Goal: Task Accomplishment & Management: Complete application form

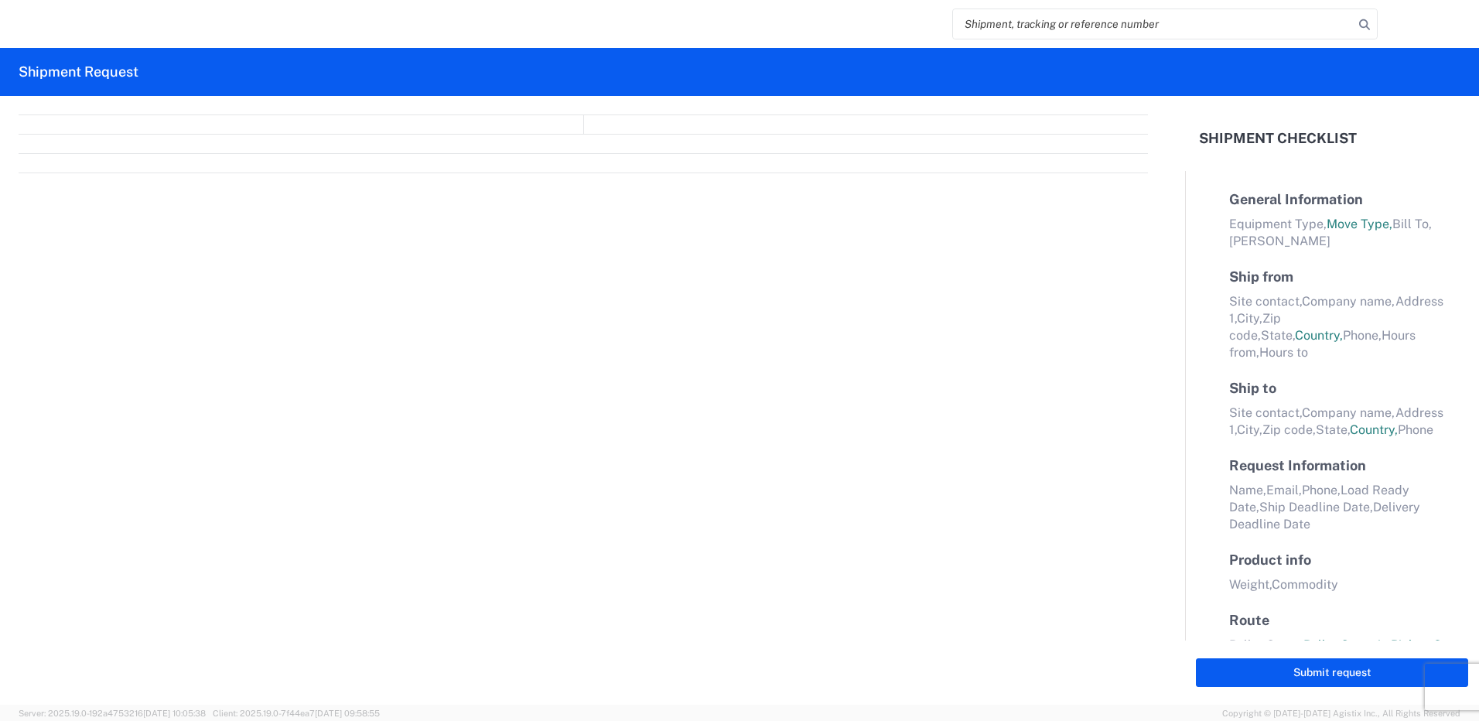
select select "FULL"
select select "LBS"
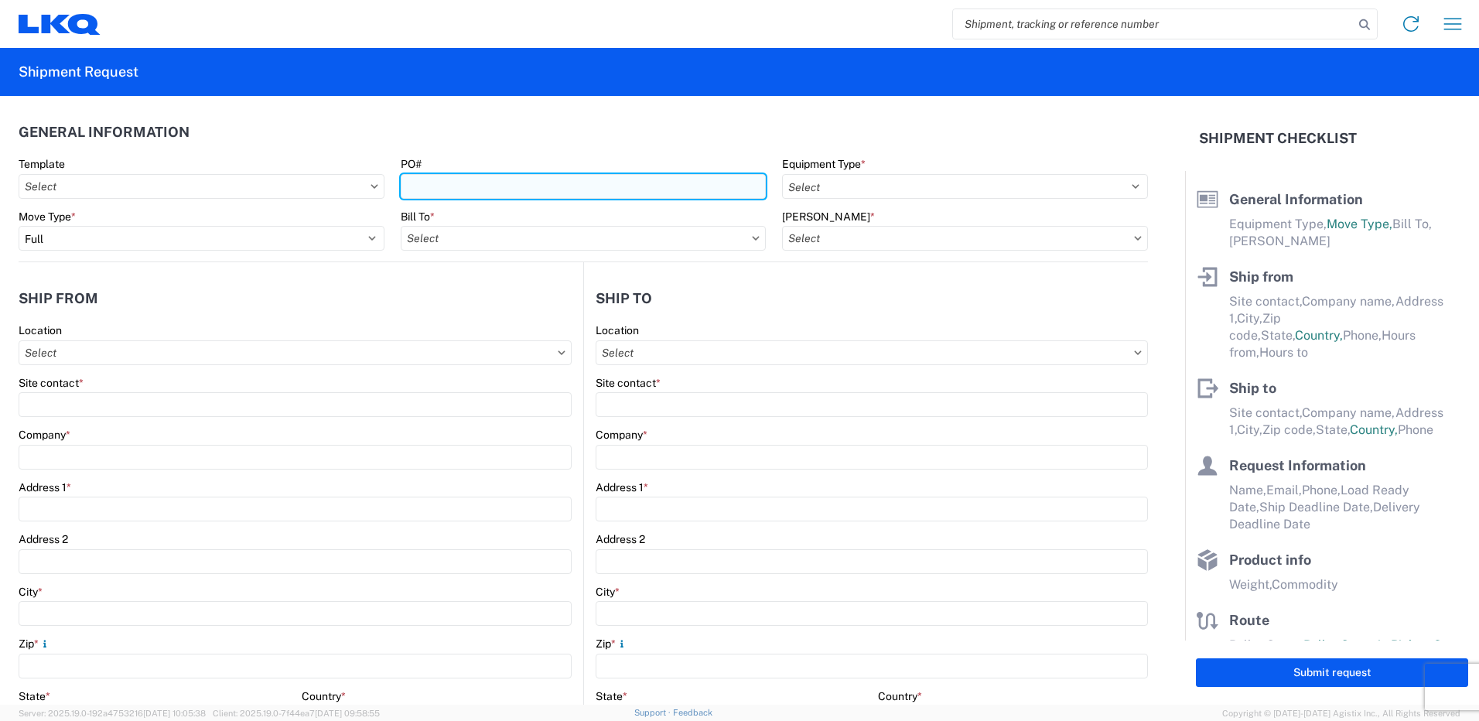
click at [556, 185] on input "PO#" at bounding box center [584, 186] width 366 height 25
type input "3175054"
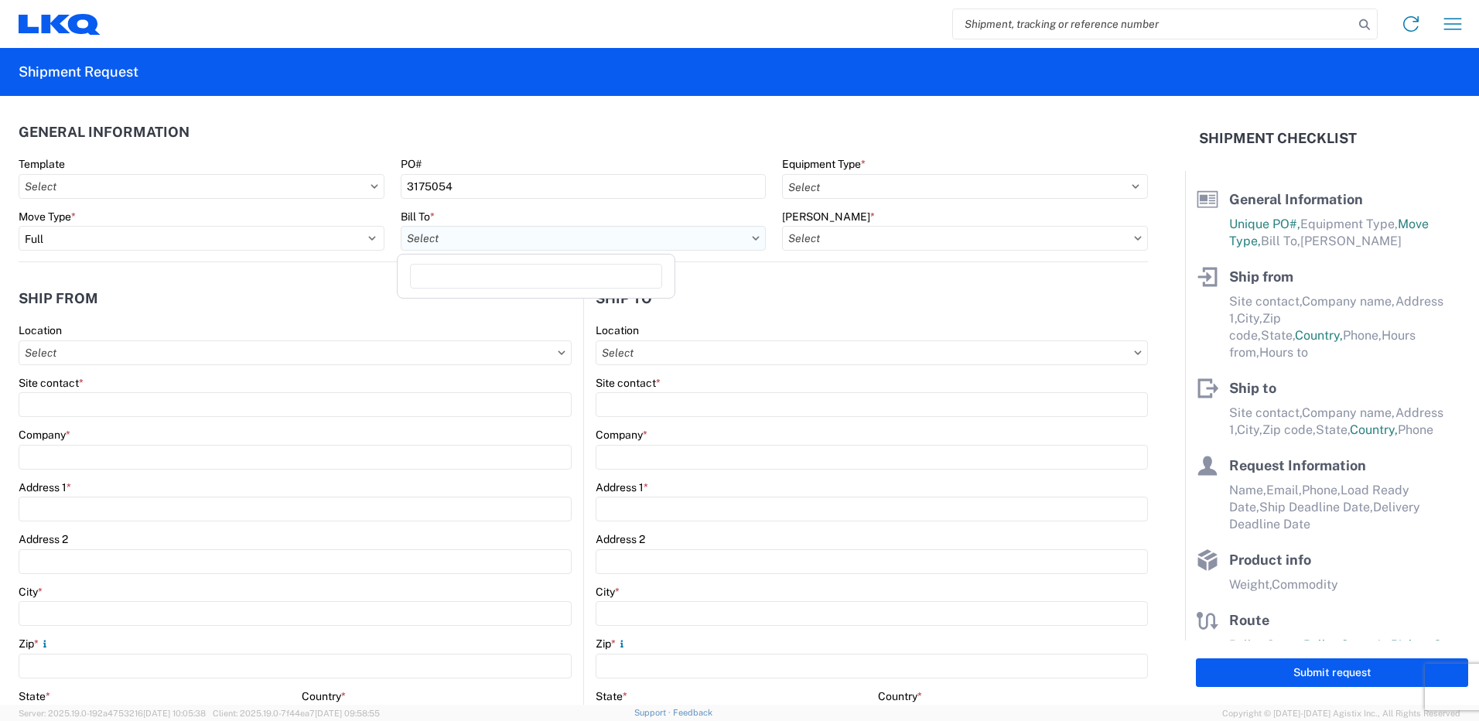
click at [580, 247] on input "text" at bounding box center [584, 238] width 366 height 25
type input "1634"
click at [511, 311] on div "1634 - [GEOGRAPHIC_DATA] - [PERSON_NAME] - Boat Rock" at bounding box center [553, 307] width 304 height 25
type input "1634 - [GEOGRAPHIC_DATA] - [PERSON_NAME] - Boat Rock"
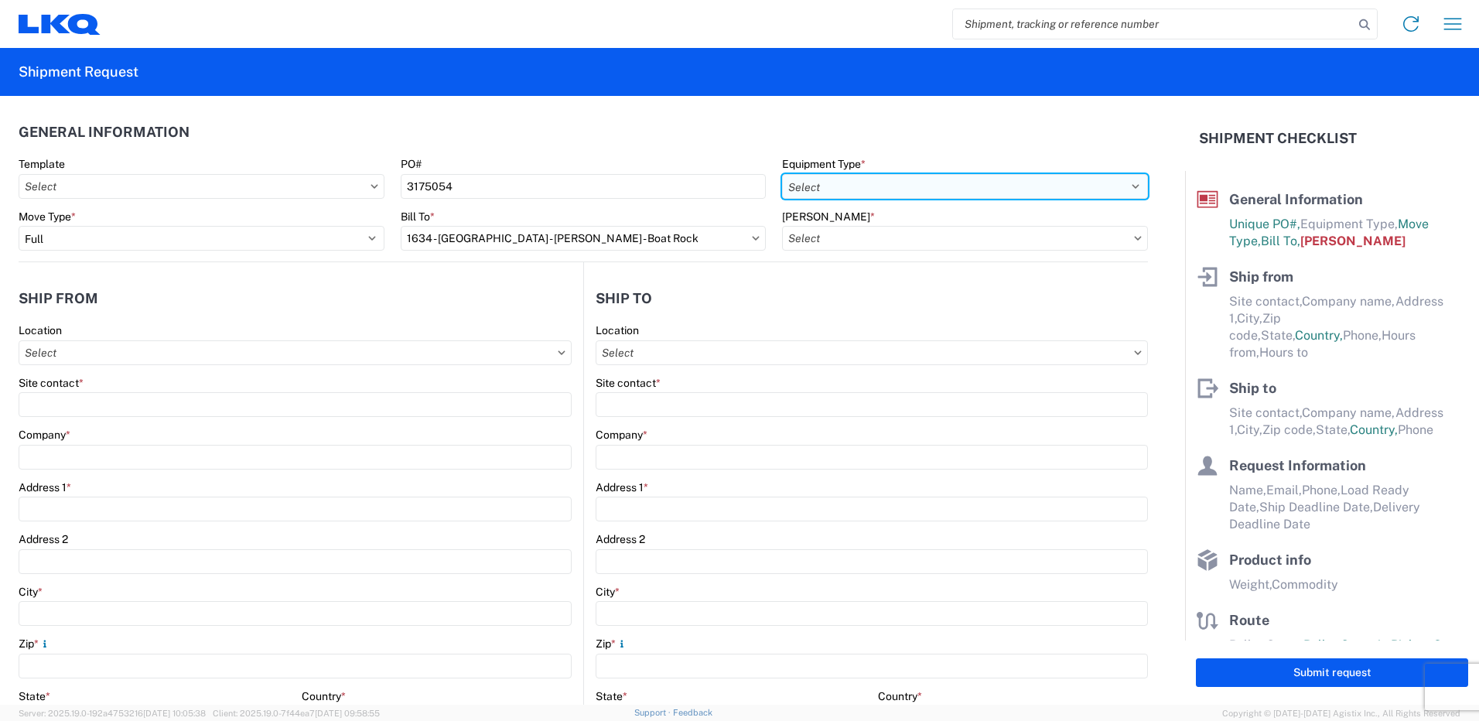
click at [904, 183] on select "Select 53’ Dry Van Flatbed Dropdeck (van) Lowboy (flatbed) Rail" at bounding box center [965, 186] width 366 height 25
select select "STDV"
click at [782, 174] on select "Select 53’ Dry Van Flatbed Dropdeck (van) Lowboy (flatbed) Rail" at bounding box center [965, 186] width 366 height 25
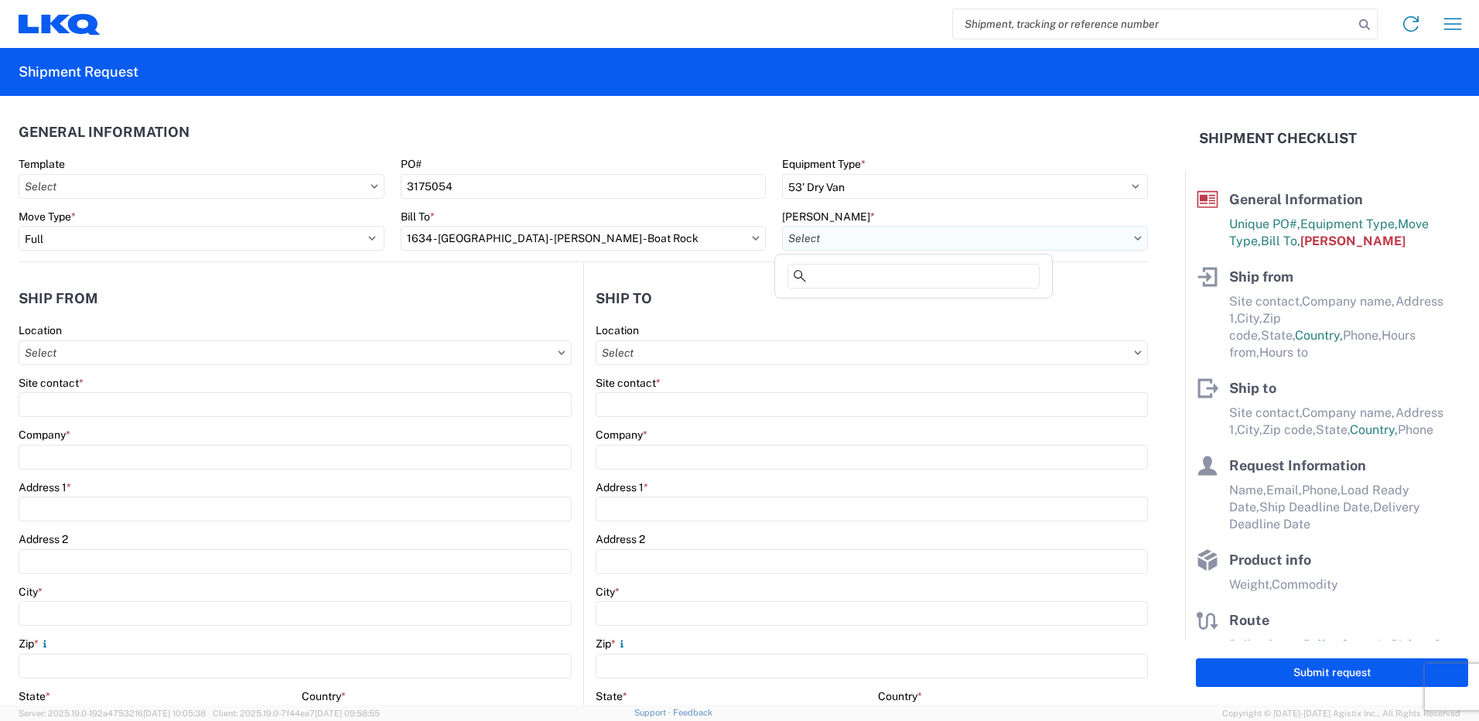
click at [820, 244] on input "text" at bounding box center [965, 238] width 366 height 25
type input "1634"
click at [927, 303] on div "1634-1300-50180-0000 - 1634 Freight In - Cores" at bounding box center [913, 307] width 271 height 25
type input "1634-1300-50180-0000 - 1634 Freight In - Cores"
click at [167, 346] on input "text" at bounding box center [295, 352] width 553 height 25
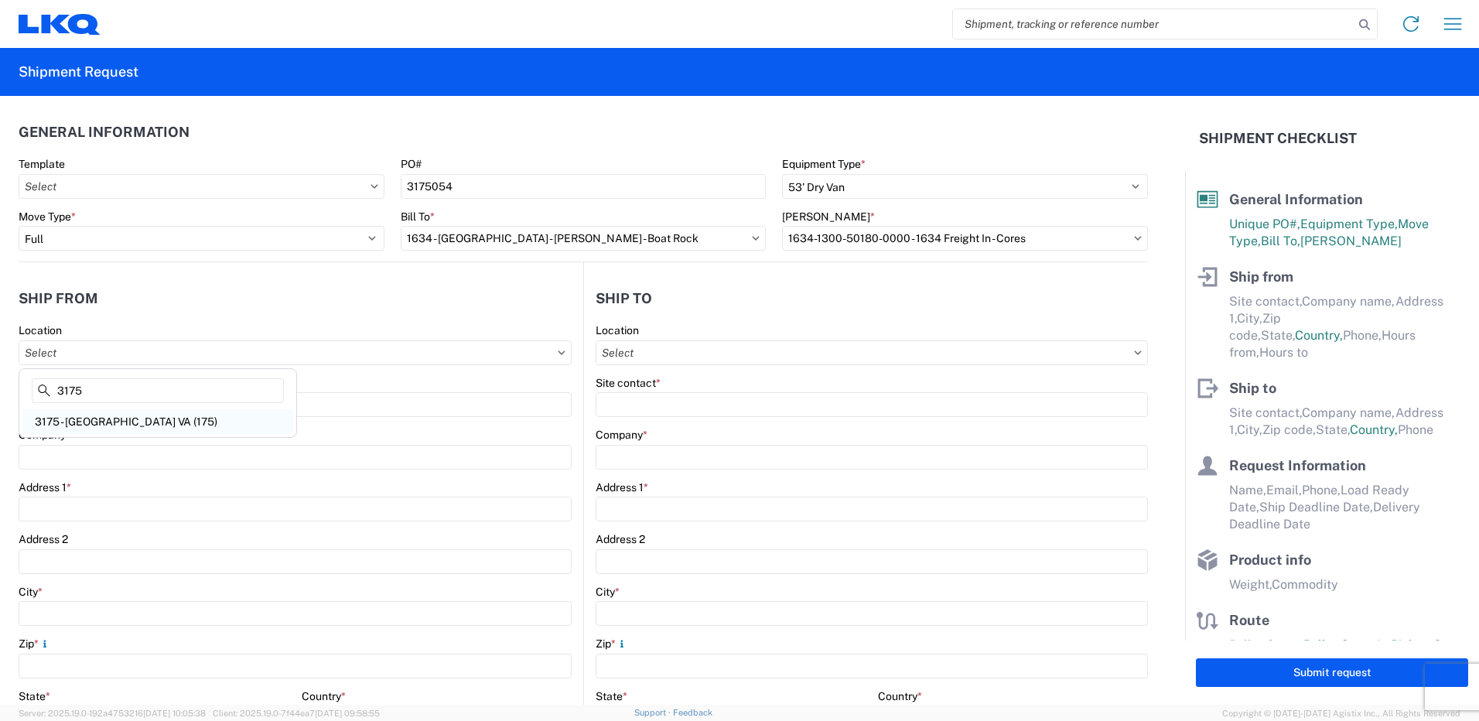
type input "3175"
click at [220, 421] on div "3175 - [GEOGRAPHIC_DATA] VA (175)" at bounding box center [157, 421] width 271 height 25
type input "3175 - [GEOGRAPHIC_DATA] VA (175)"
type input "[PERSON_NAME]"
type input "LKQ Corporation"
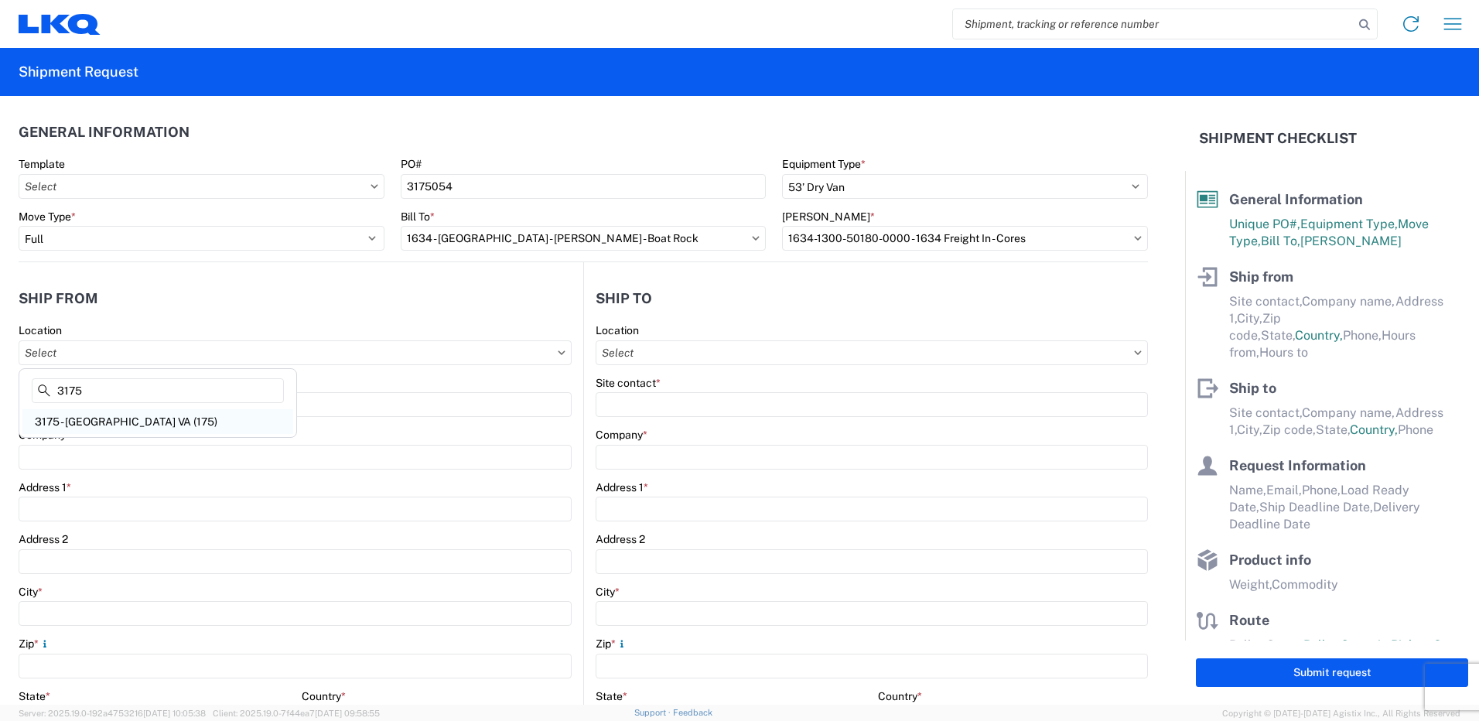
type input "[STREET_ADDRESS]"
type input "Manassas"
type input "20109"
select select "VA"
select select "US"
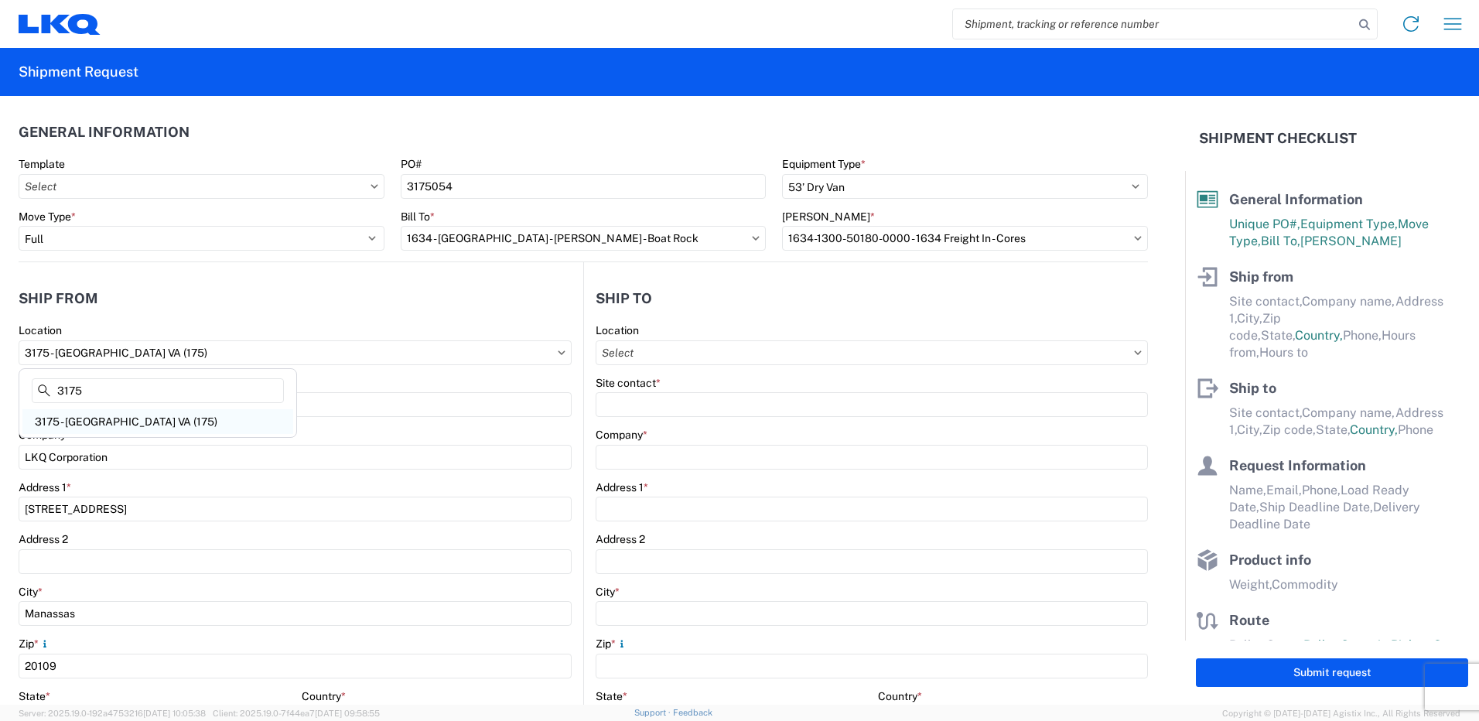
type input "[EMAIL_ADDRESS][DOMAIN_NAME]"
type input "[PHONE_NUMBER]"
type input "07:00"
type input "17:00"
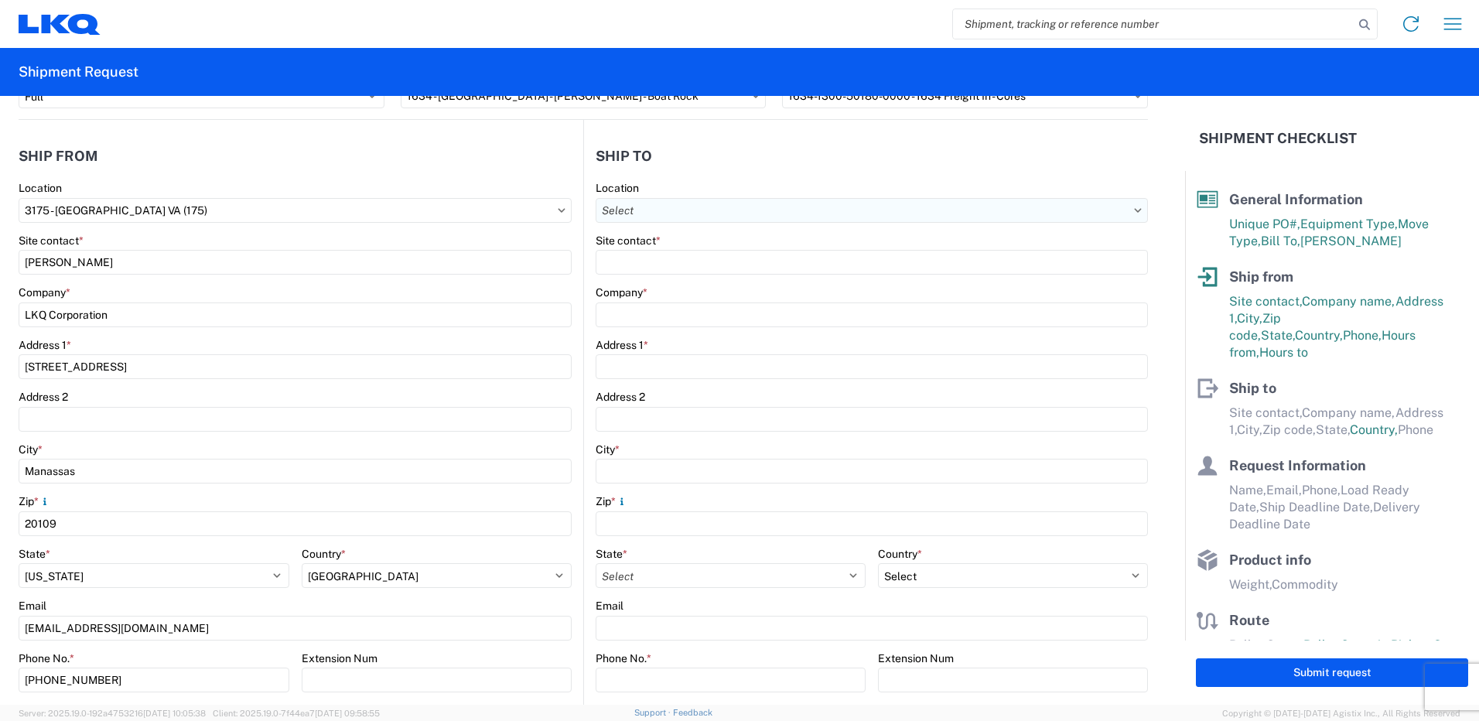
scroll to position [155, 0]
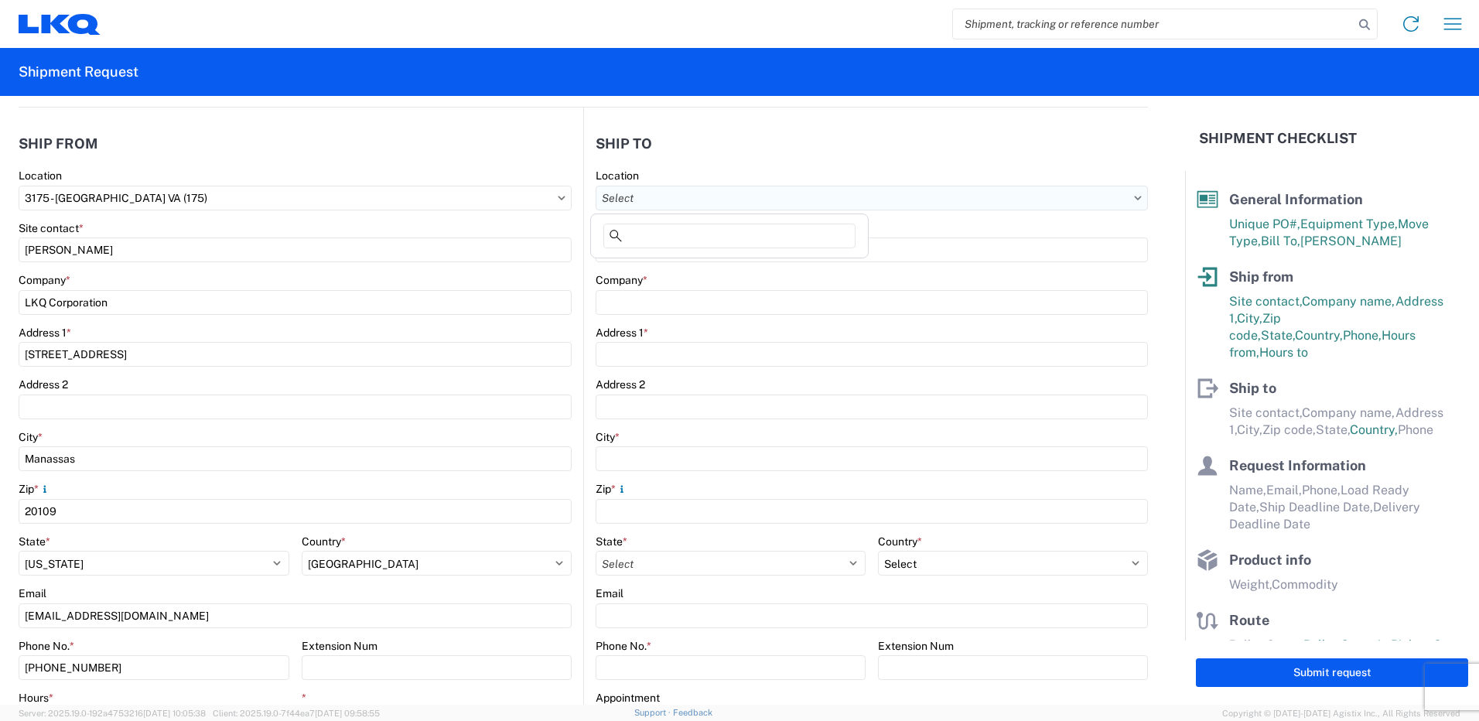
click at [777, 200] on input "text" at bounding box center [872, 198] width 552 height 25
type input "1634"
click at [749, 268] on div "1634 - [GEOGRAPHIC_DATA] - [PERSON_NAME] - Boat Rock" at bounding box center [746, 266] width 304 height 25
type input "1634 - [GEOGRAPHIC_DATA] - [PERSON_NAME] - Boat Rock"
type input "LKQ Corporation"
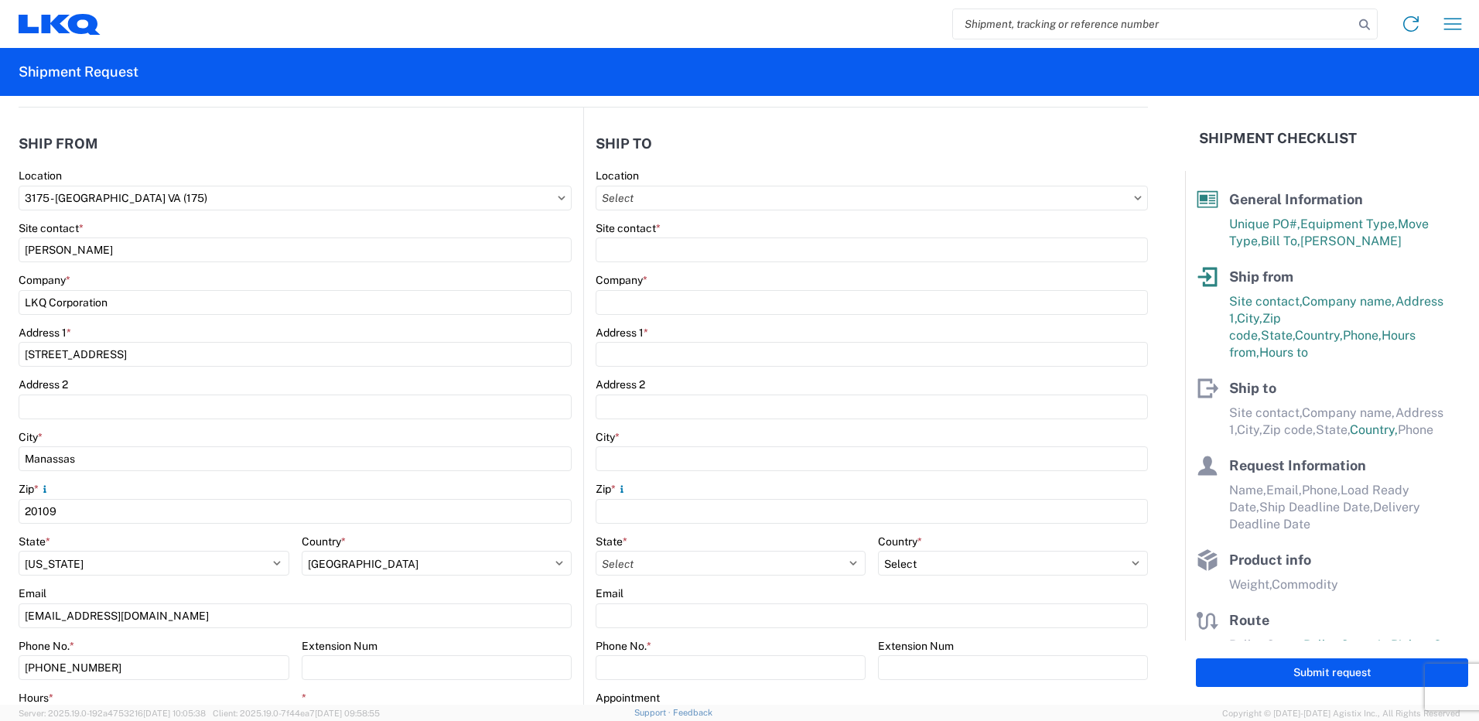
type input "[STREET_ADDRESS]"
type input "[GEOGRAPHIC_DATA]"
type input "30336"
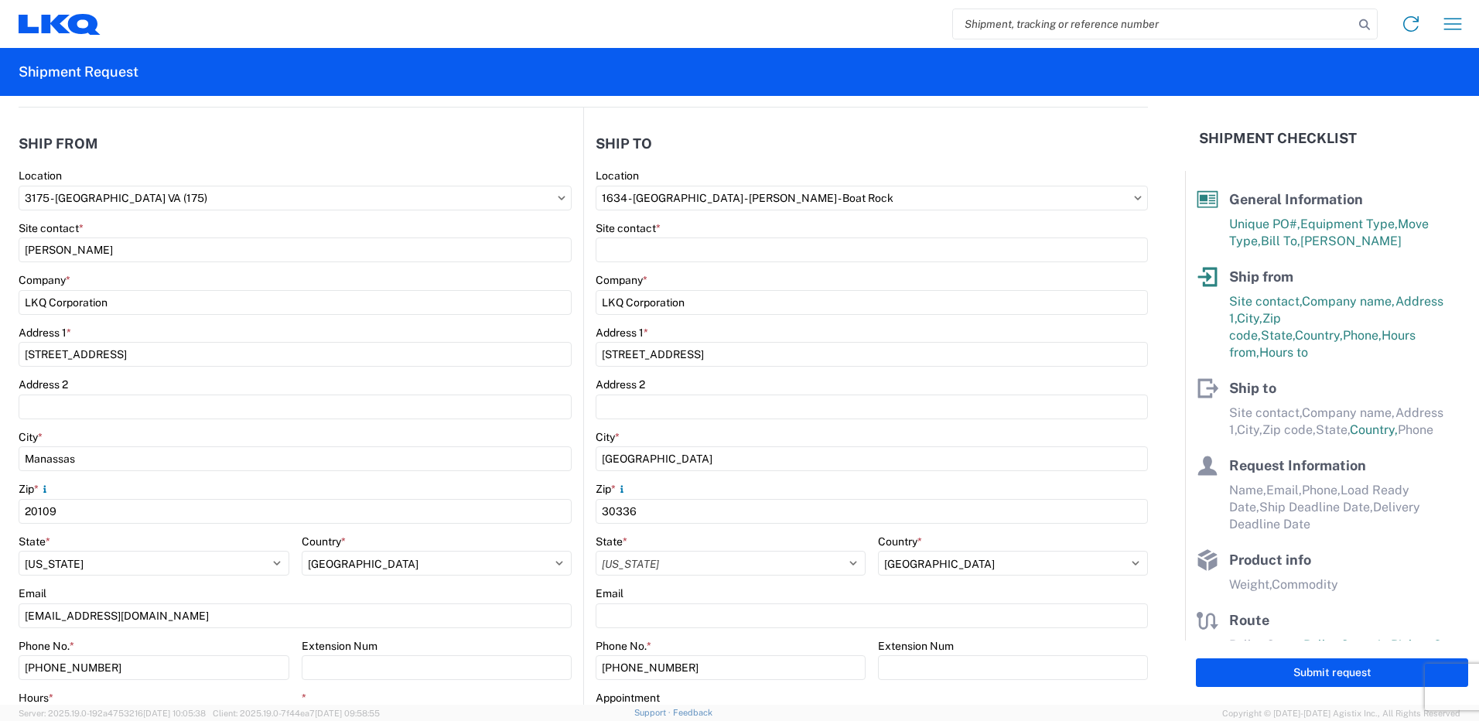
select select "US"
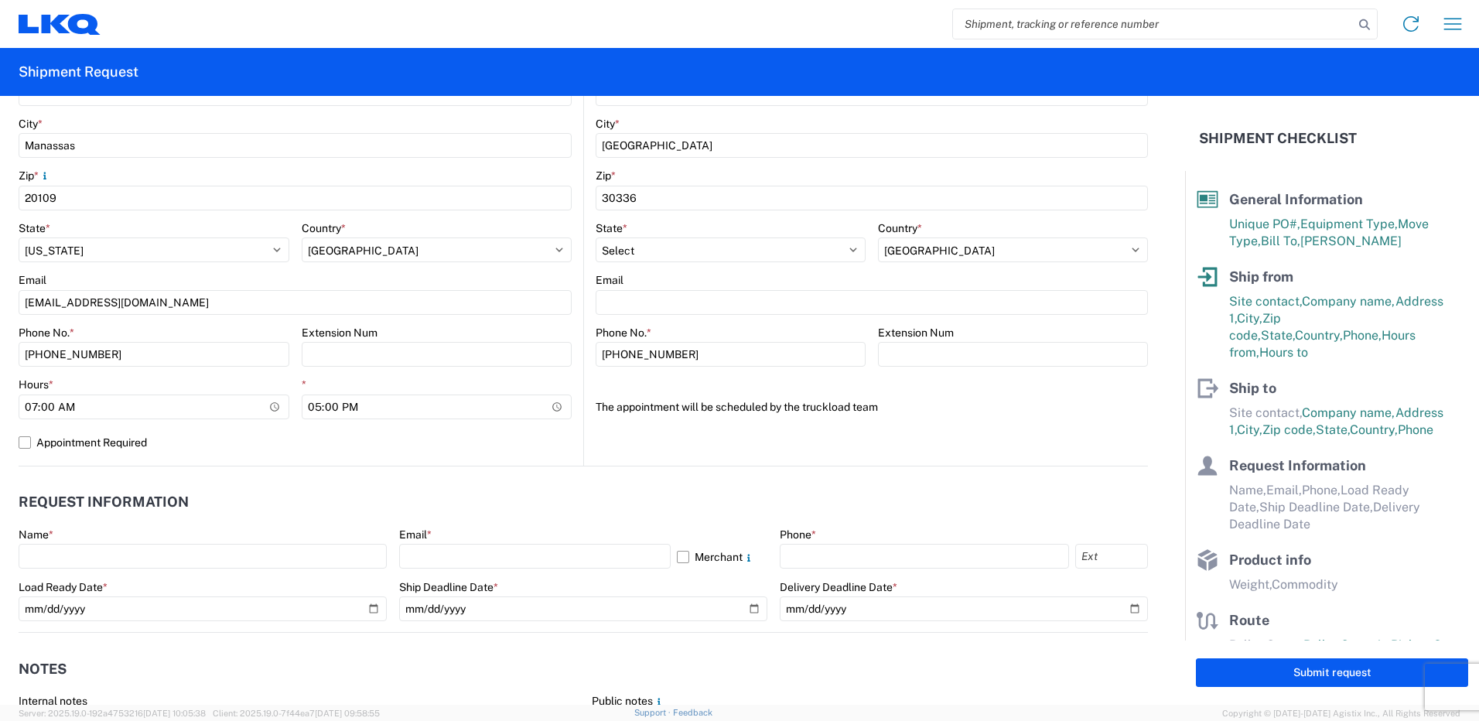
scroll to position [464, 0]
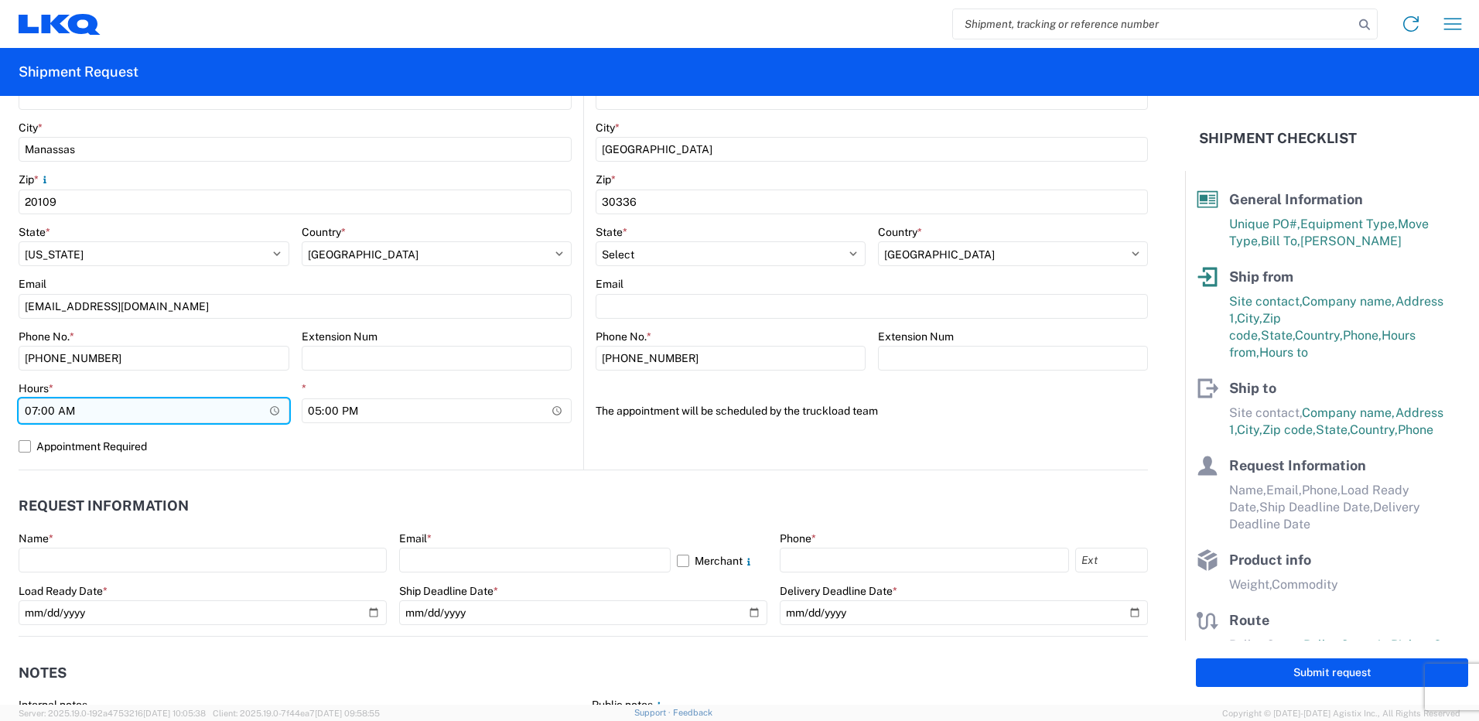
click at [272, 411] on input "07:00" at bounding box center [154, 410] width 271 height 25
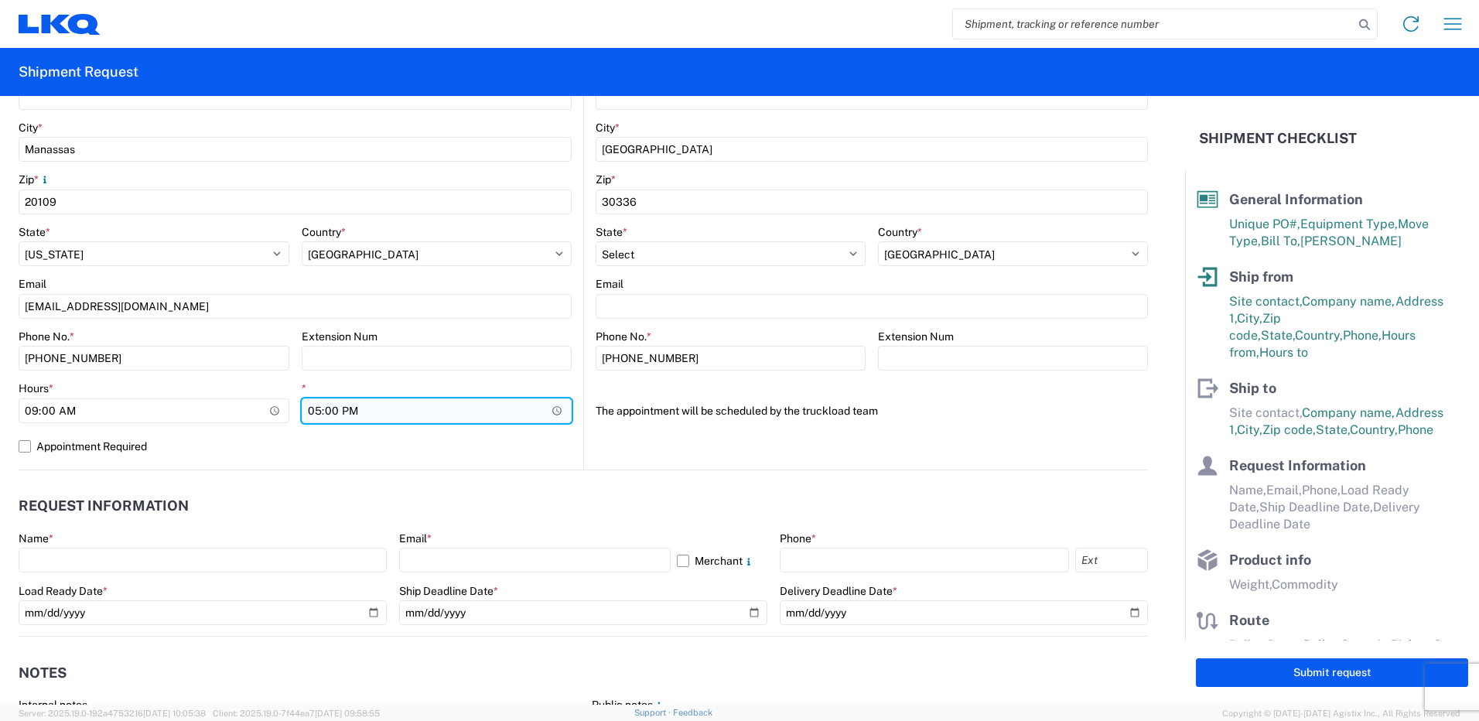
type input "09:00"
click at [483, 412] on input "17:00" at bounding box center [437, 410] width 271 height 25
click at [550, 411] on input "17:00" at bounding box center [437, 410] width 271 height 25
type input "15:00"
click at [529, 521] on header "Request Information" at bounding box center [583, 506] width 1129 height 35
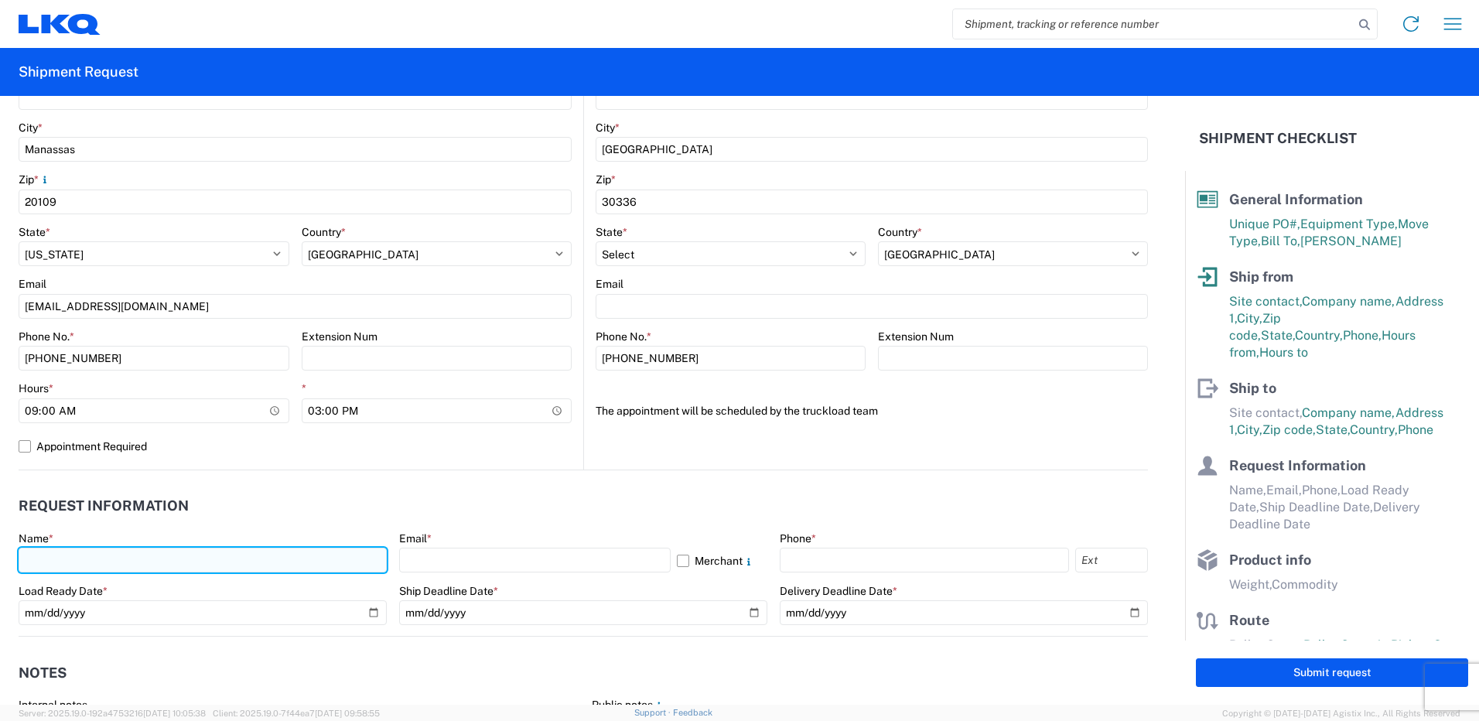
click at [183, 552] on input "text" at bounding box center [203, 560] width 368 height 25
type input "[PERSON_NAME]"
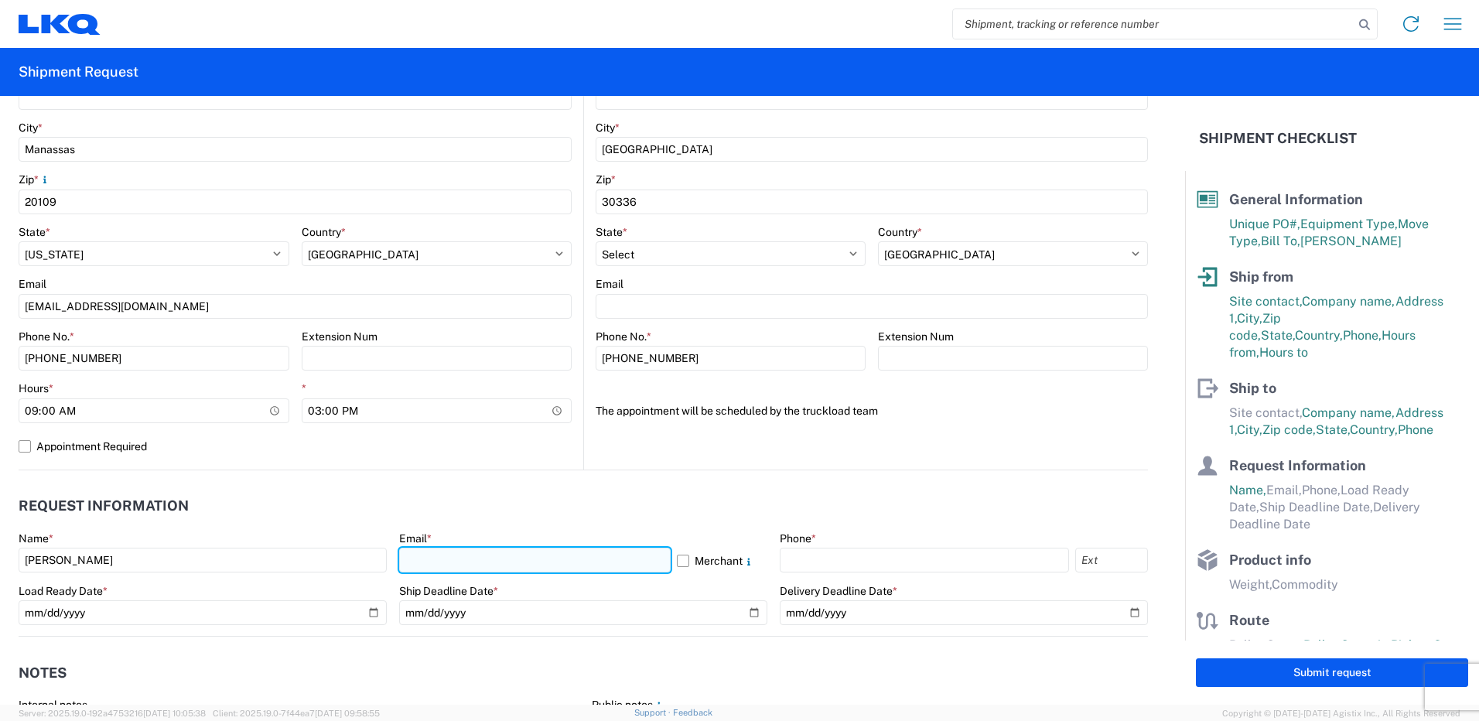
click at [492, 556] on input "text" at bounding box center [535, 560] width 272 height 25
type input "[EMAIL_ADDRESS][DOMAIN_NAME]"
click at [806, 503] on header "Request Information" at bounding box center [583, 506] width 1129 height 35
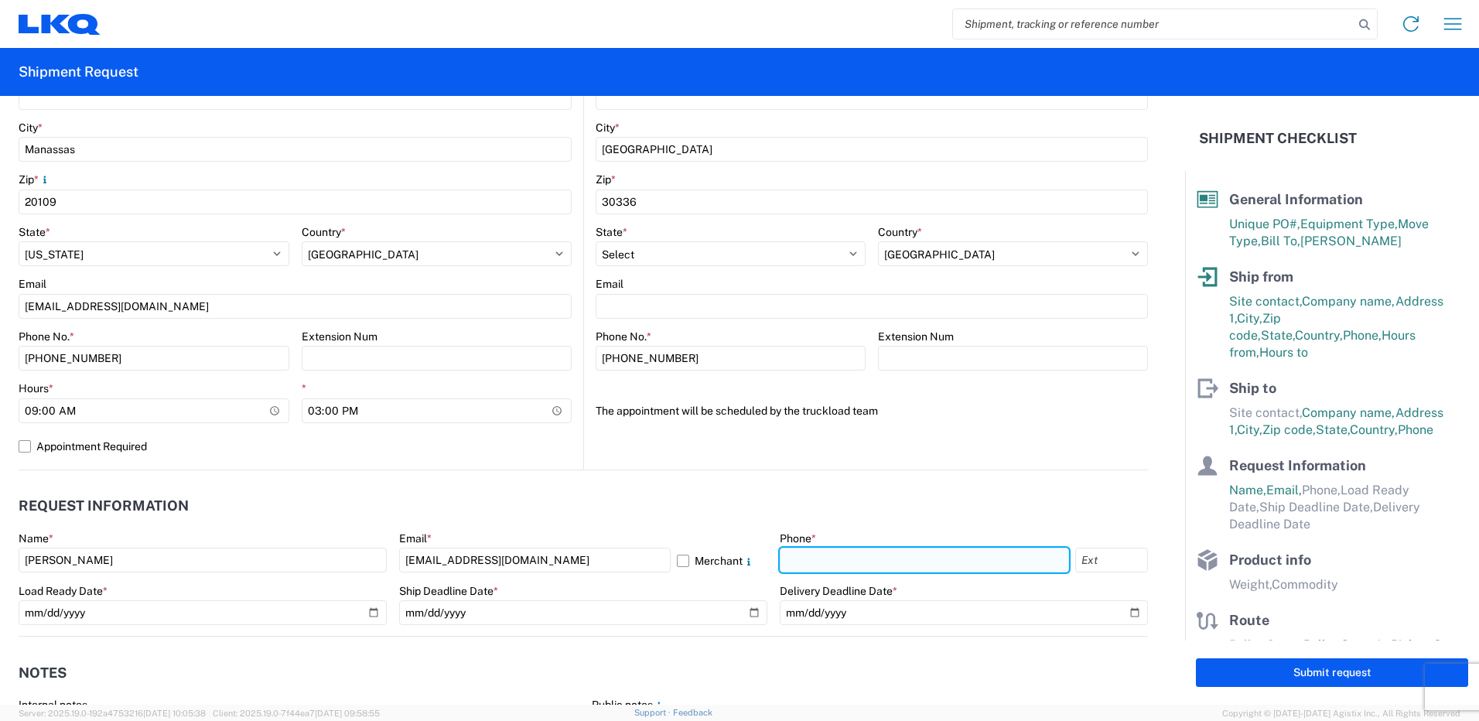
click at [900, 562] on input "text" at bounding box center [924, 560] width 289 height 25
type input "7035746931"
click at [593, 482] on agx-request-info "Request Information Name * [PERSON_NAME] Email * [EMAIL_ADDRESS][DOMAIN_NAME] M…" at bounding box center [583, 553] width 1129 height 166
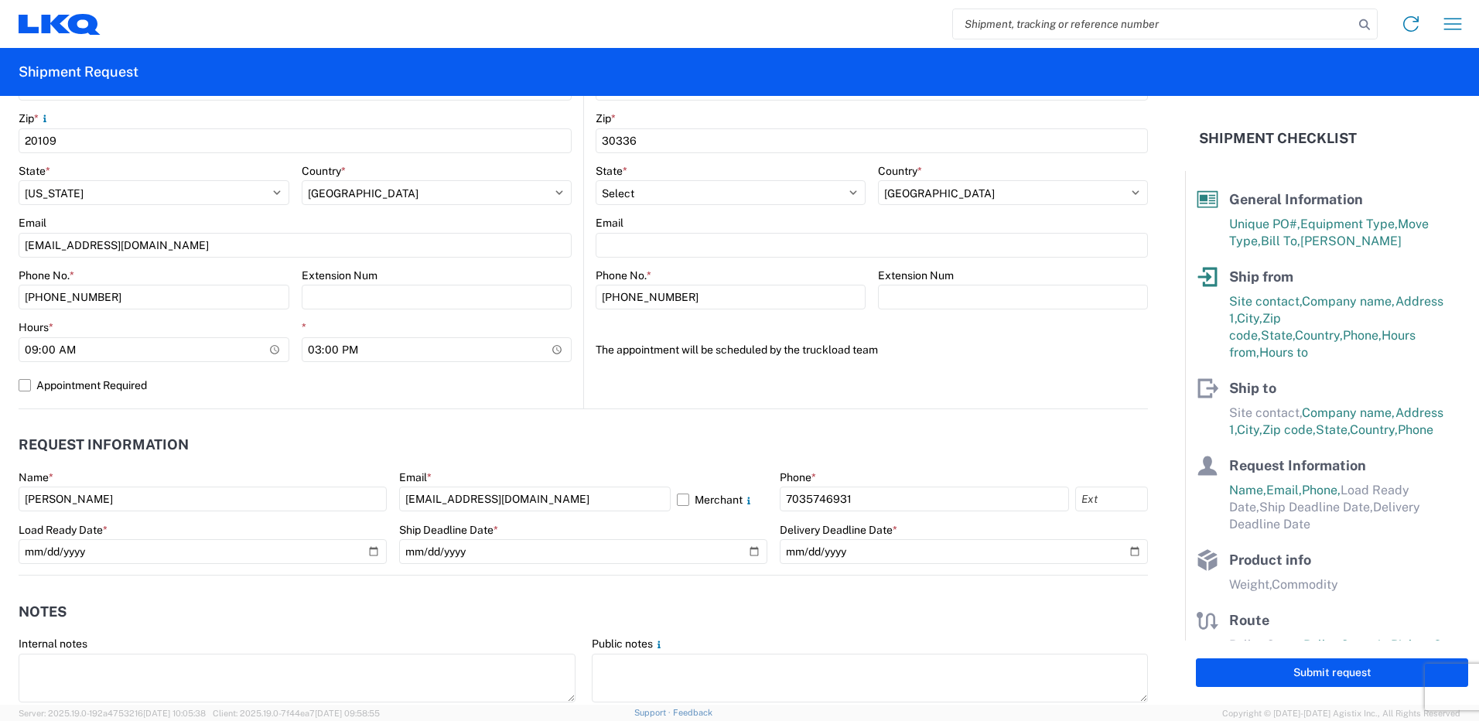
scroll to position [619, 0]
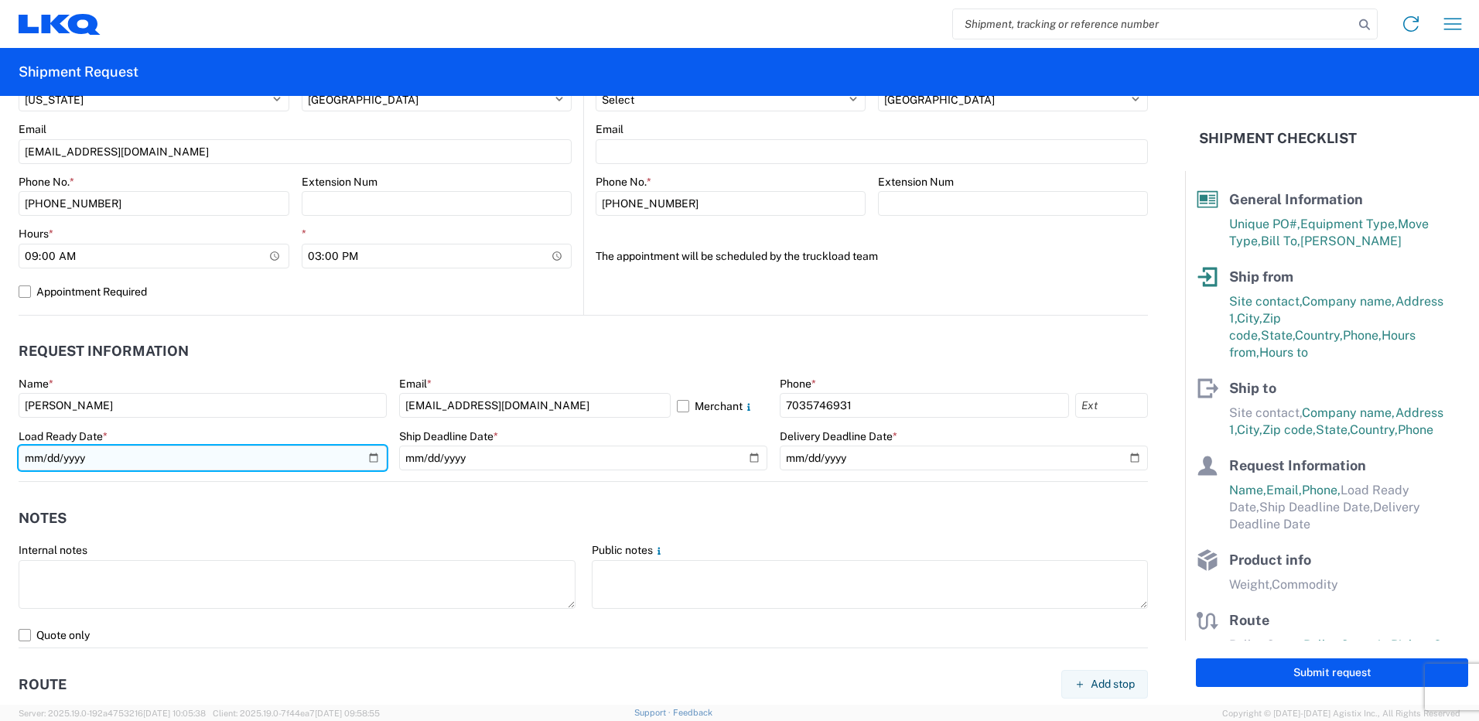
click at [365, 461] on input "date" at bounding box center [203, 458] width 368 height 25
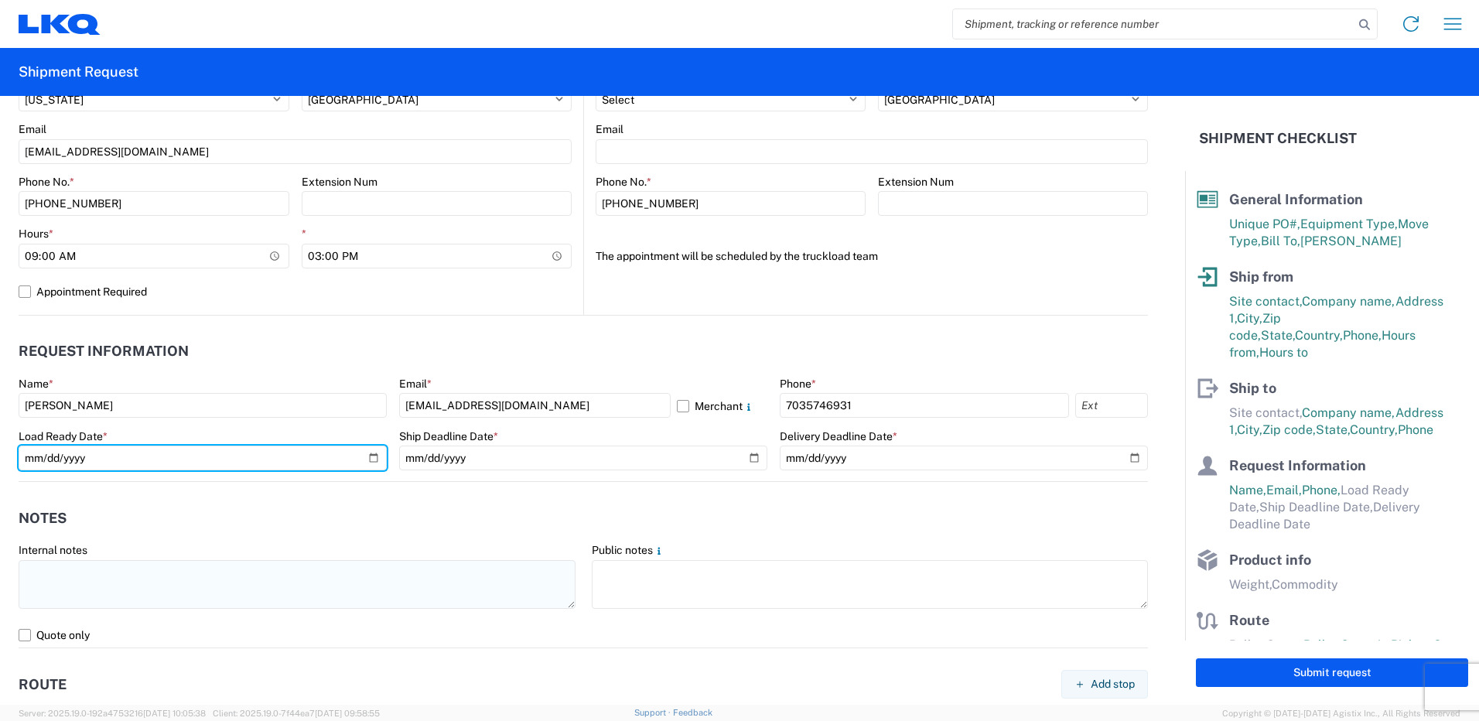
type input "[DATE]"
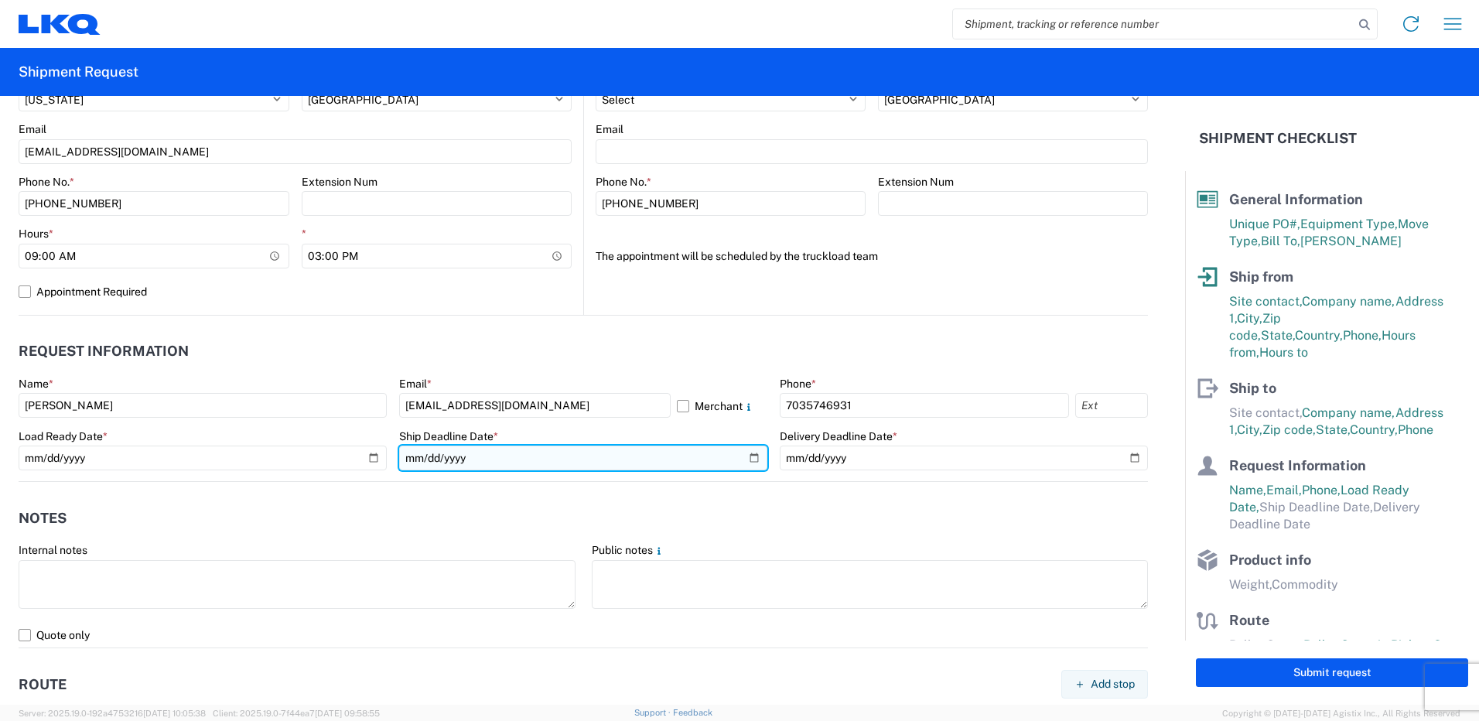
click at [743, 459] on input "date" at bounding box center [583, 458] width 368 height 25
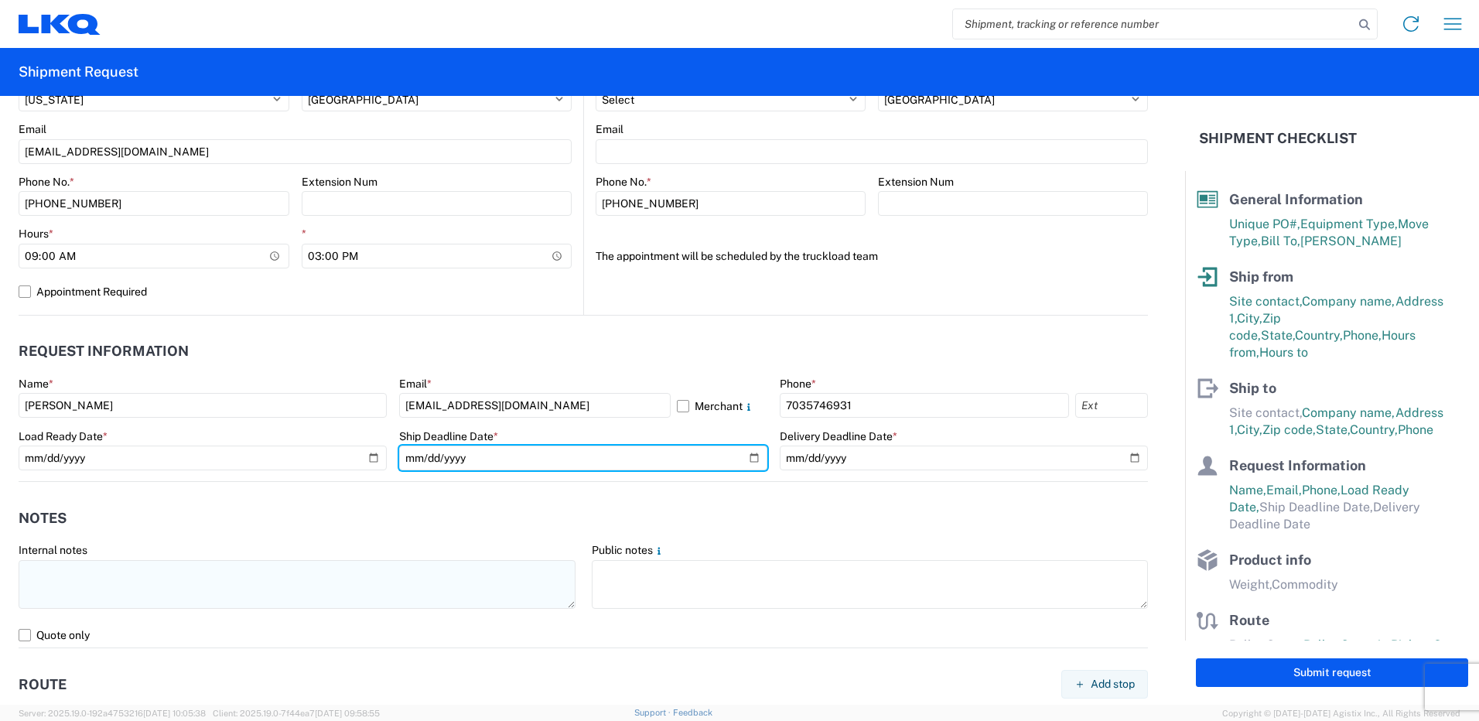
type input "[DATE]"
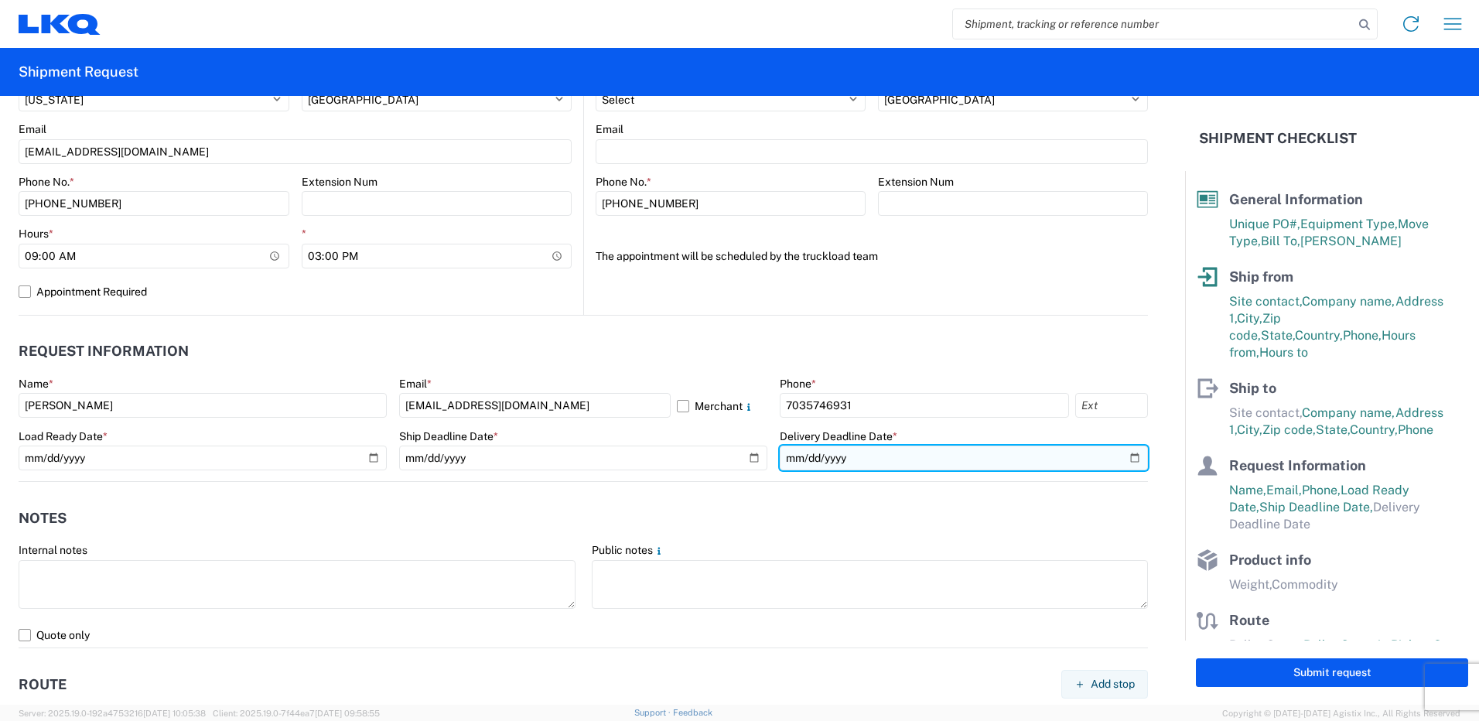
click at [987, 465] on input "date" at bounding box center [964, 458] width 368 height 25
click at [1129, 461] on input "date" at bounding box center [964, 458] width 368 height 25
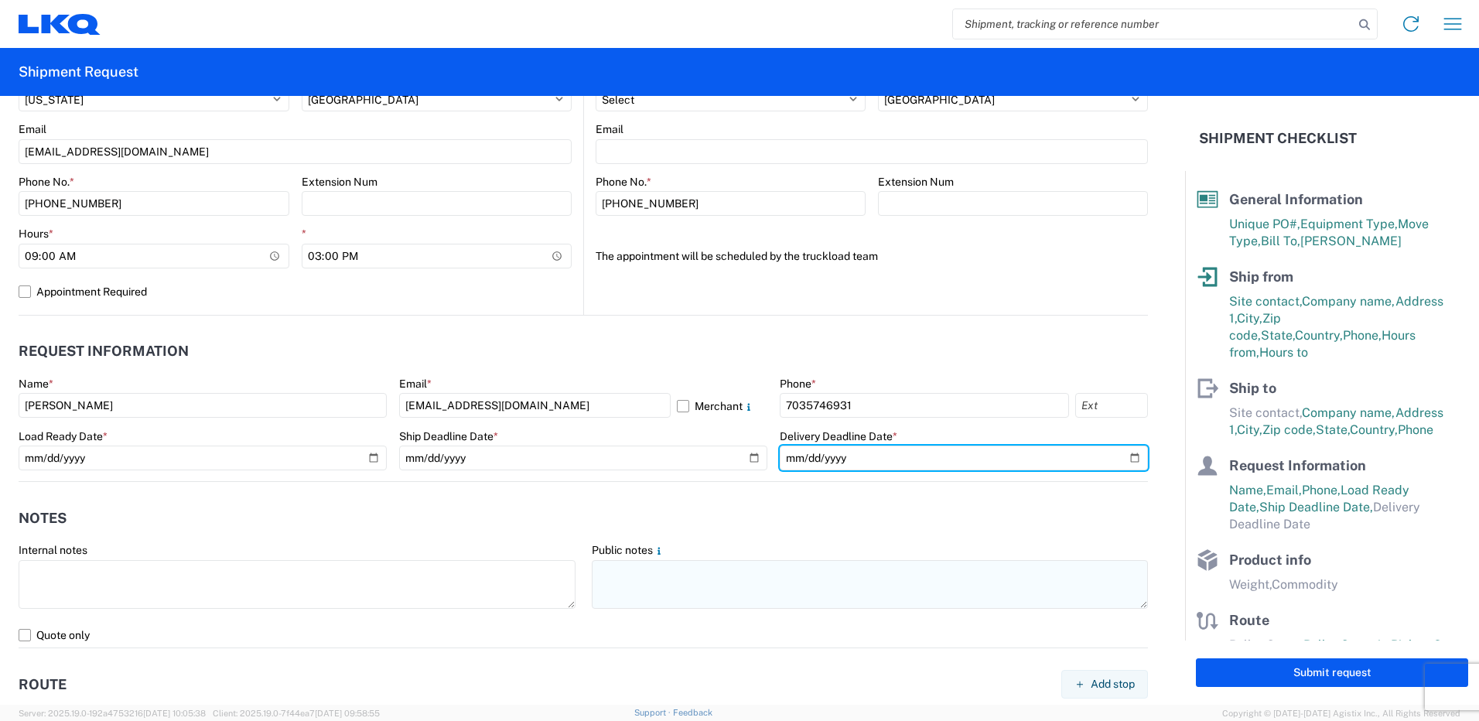
type input "[DATE]"
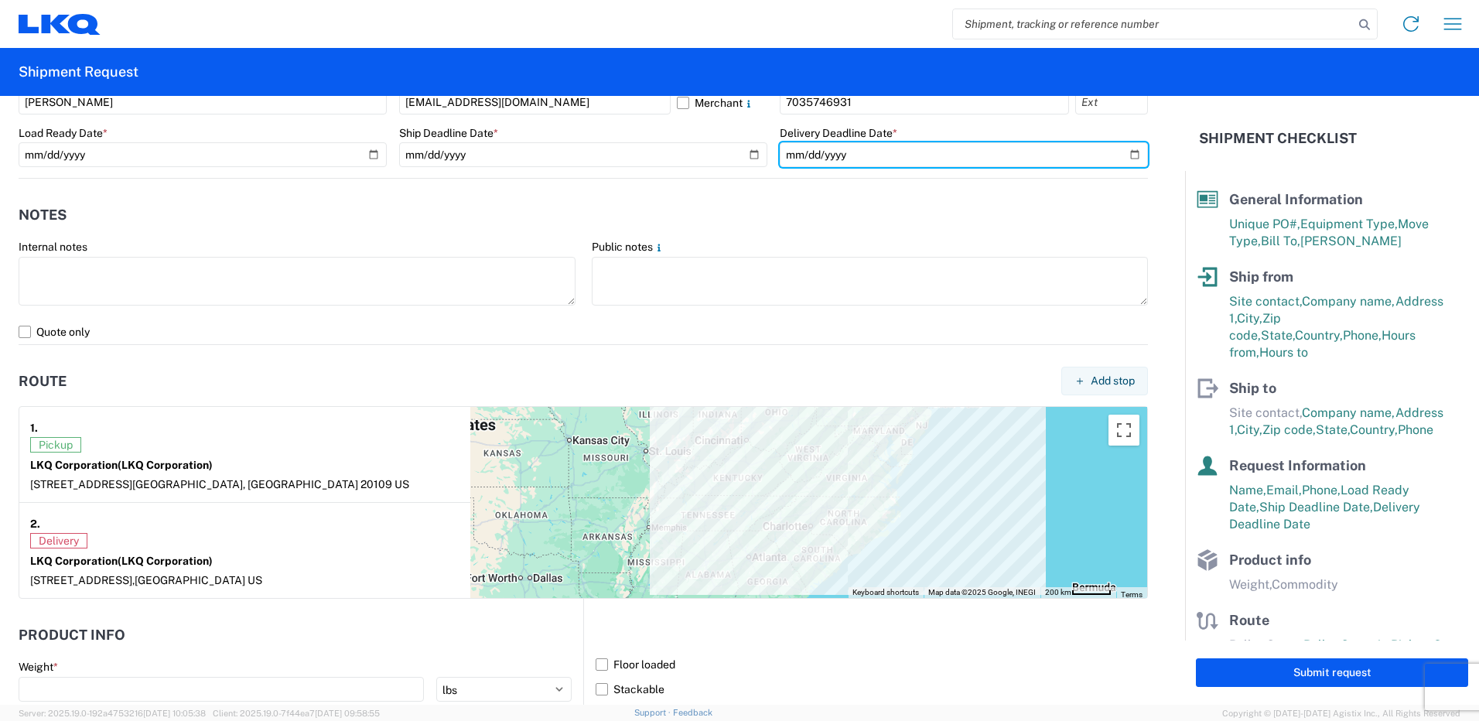
scroll to position [1238, 0]
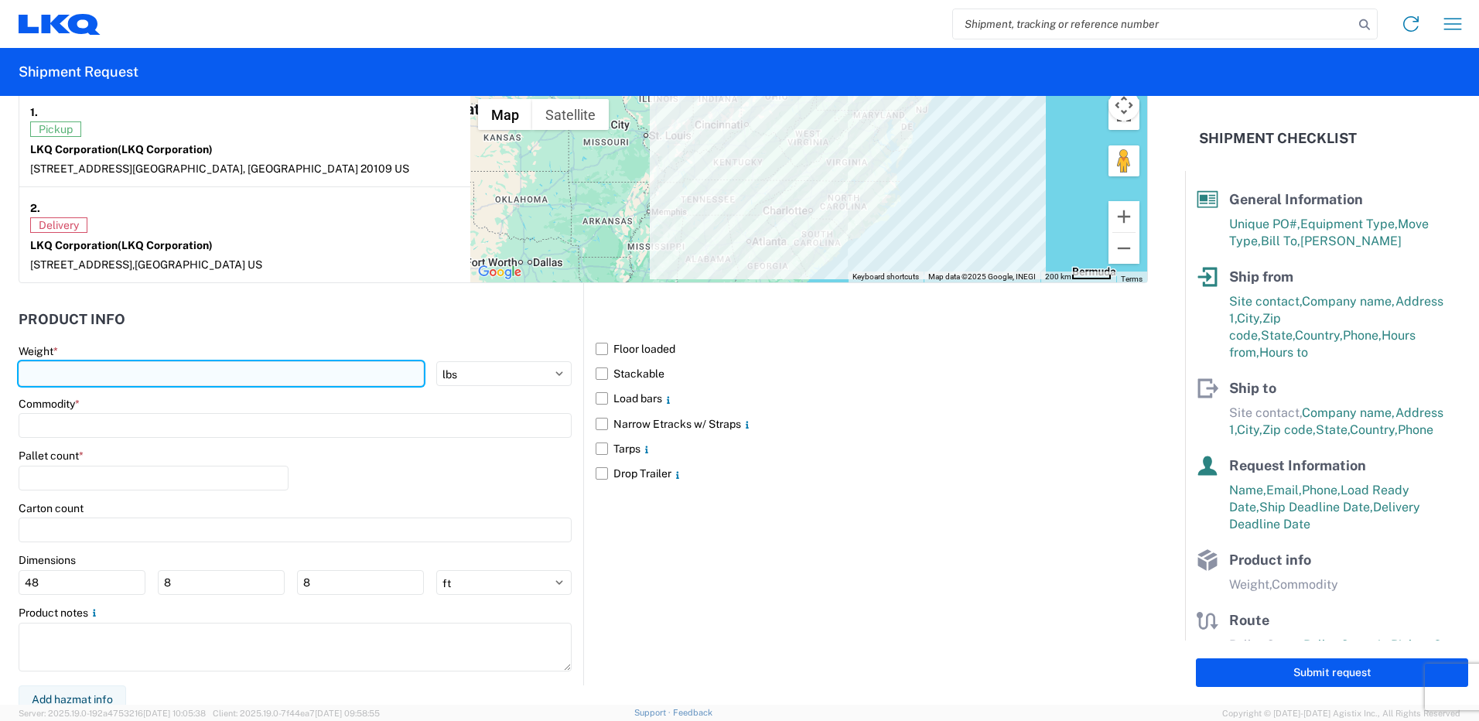
click at [193, 385] on input "number" at bounding box center [221, 373] width 405 height 25
type input "27550"
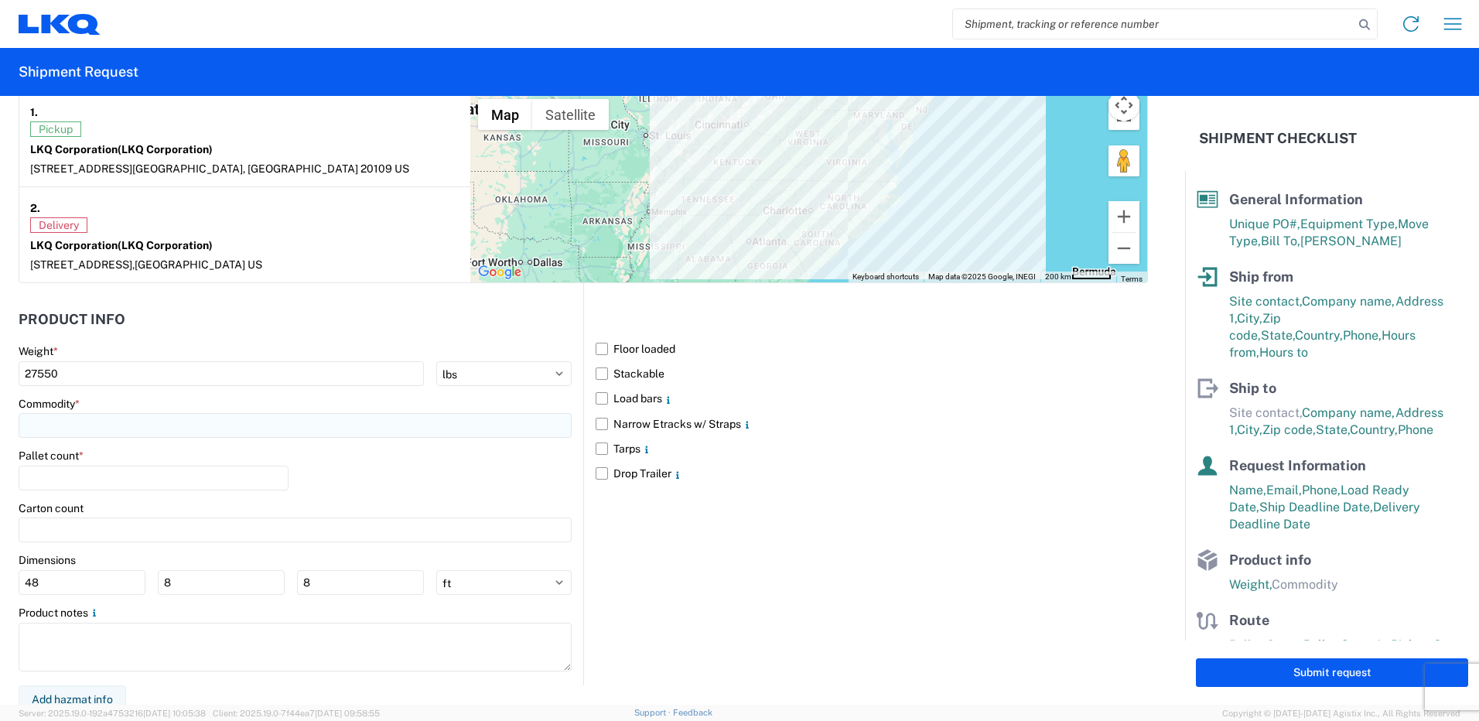
click at [103, 425] on input at bounding box center [295, 425] width 553 height 25
type input "engines"
click at [133, 493] on div "Engines, Transmissions" at bounding box center [157, 494] width 271 height 25
type input "Engines, Transmissions"
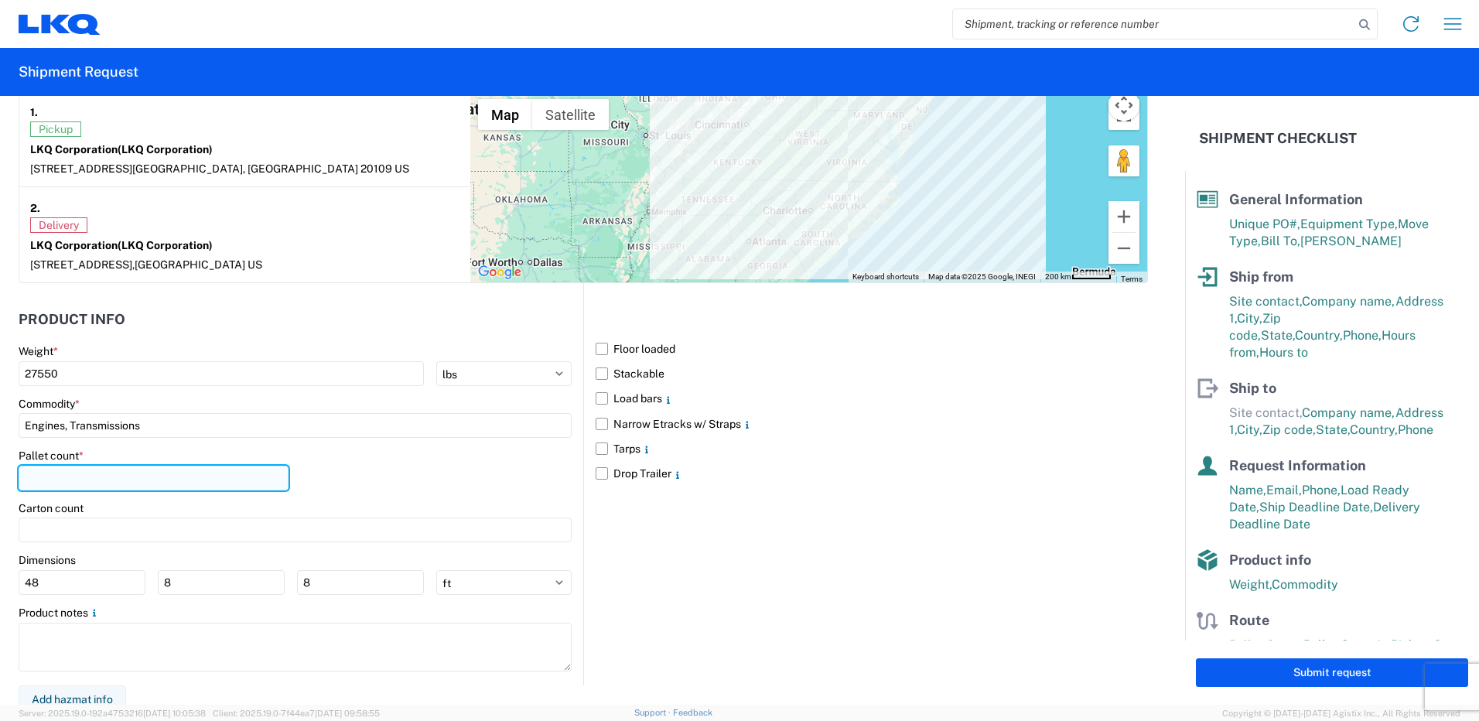
drag, startPoint x: 113, startPoint y: 484, endPoint x: 131, endPoint y: 469, distance: 23.6
click at [114, 483] on input "number" at bounding box center [154, 478] width 270 height 25
type input "22"
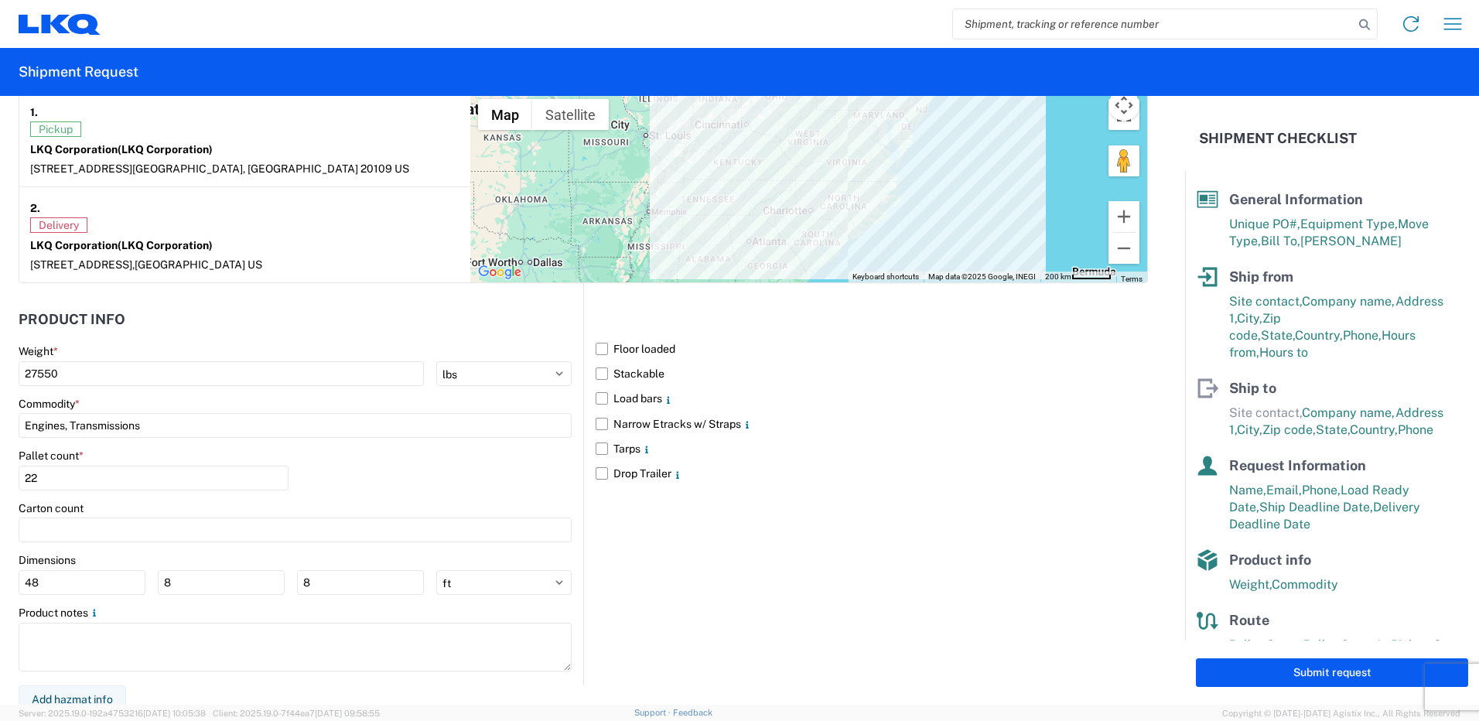
click at [473, 483] on div "Pallet count * 22" at bounding box center [295, 475] width 553 height 53
click at [598, 349] on label "Floor loaded" at bounding box center [872, 348] width 552 height 25
click at [0, 0] on input "Floor loaded" at bounding box center [0, 0] width 0 height 0
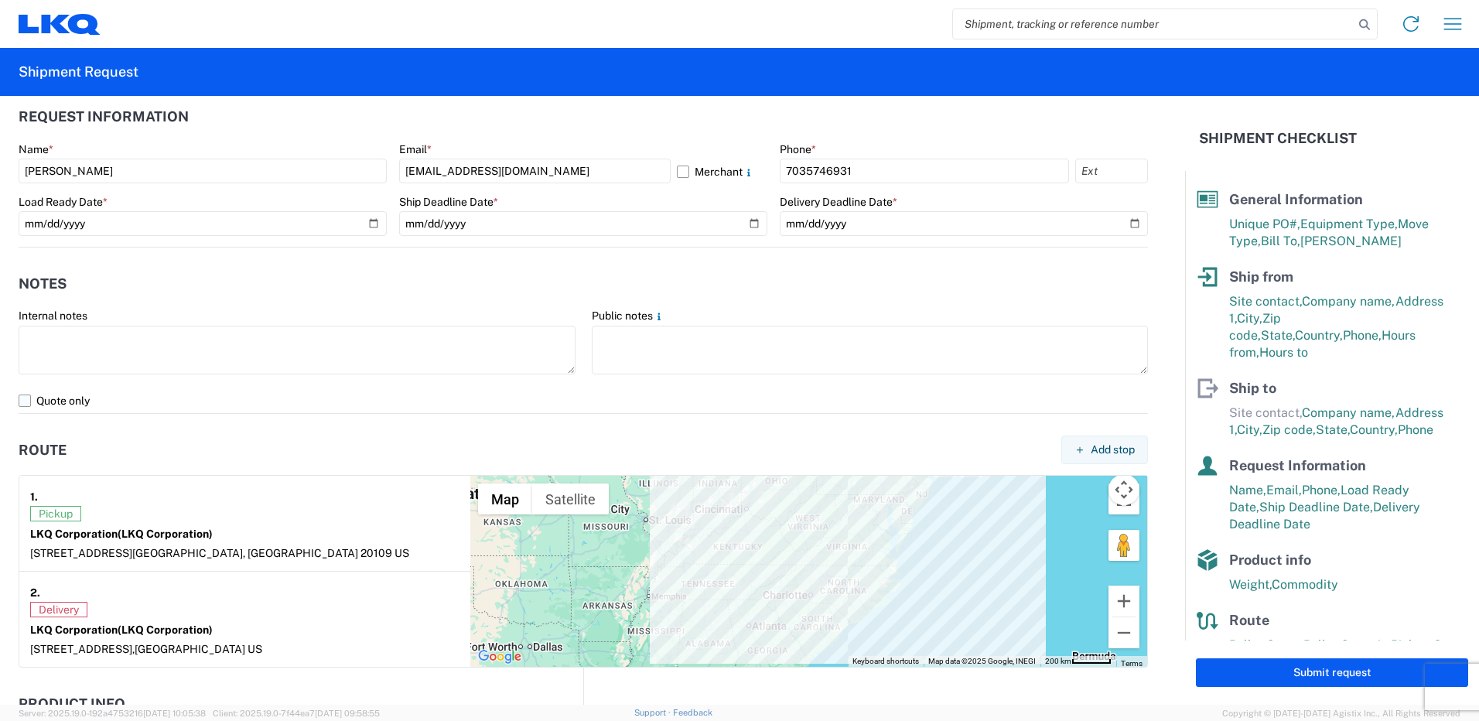
scroll to position [628, 0]
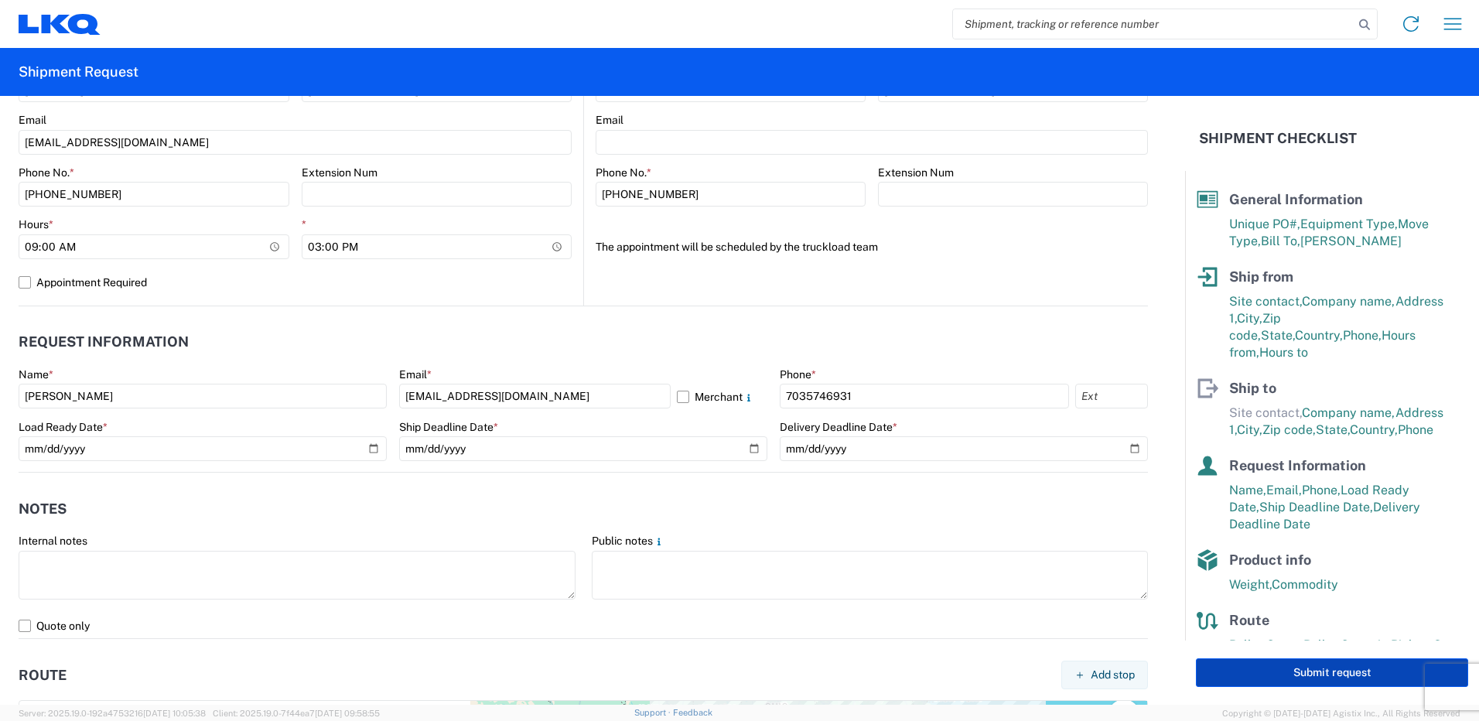
click at [1324, 667] on button "Submit request" at bounding box center [1332, 672] width 272 height 29
select select "VA"
select select "US"
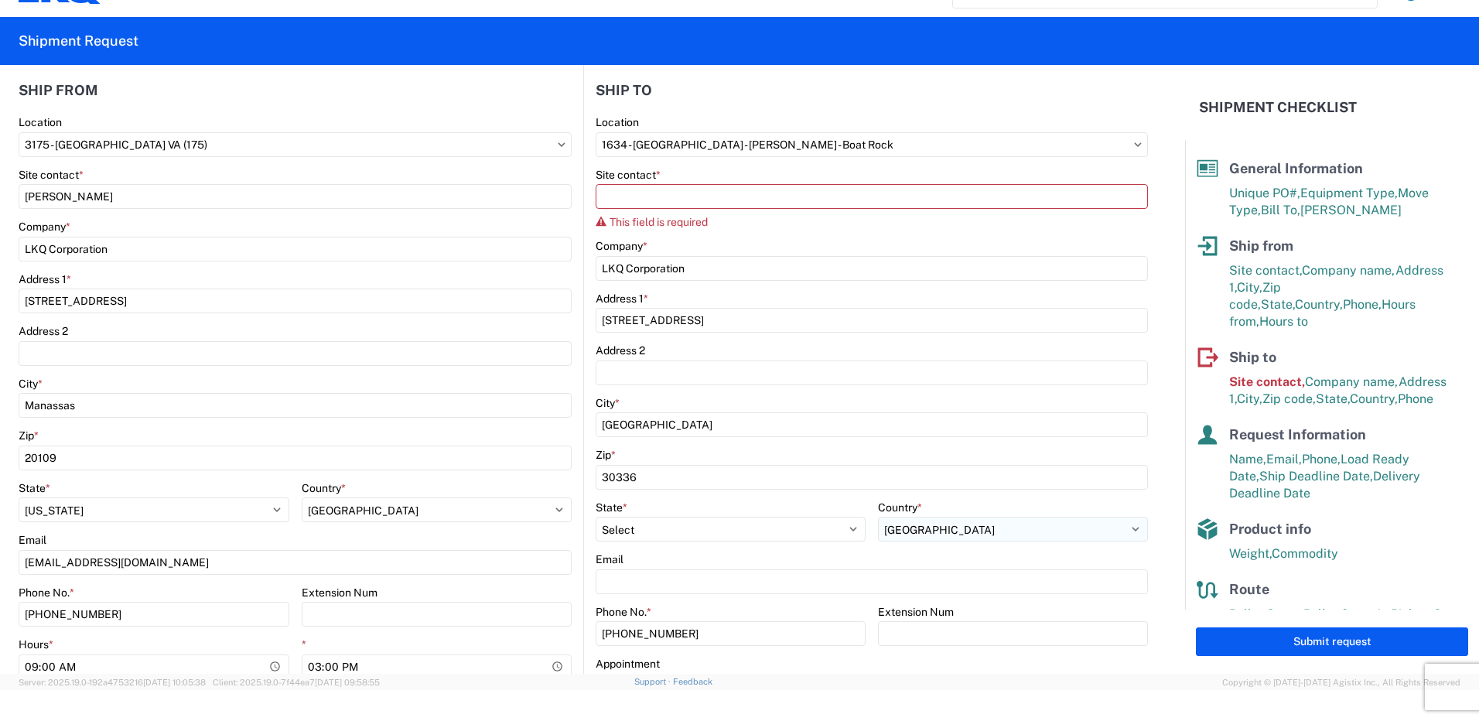
scroll to position [164, 0]
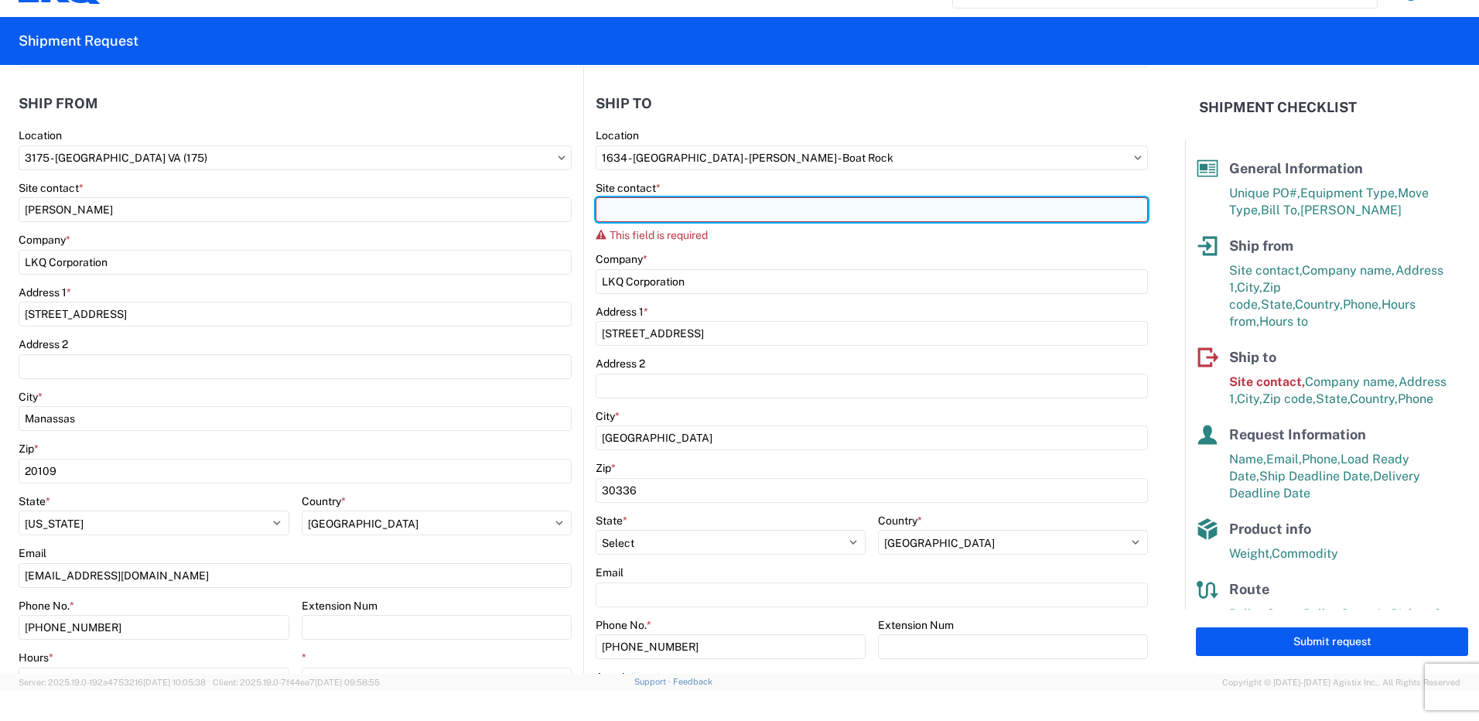
click at [743, 214] on input "Site contact *" at bounding box center [872, 209] width 552 height 25
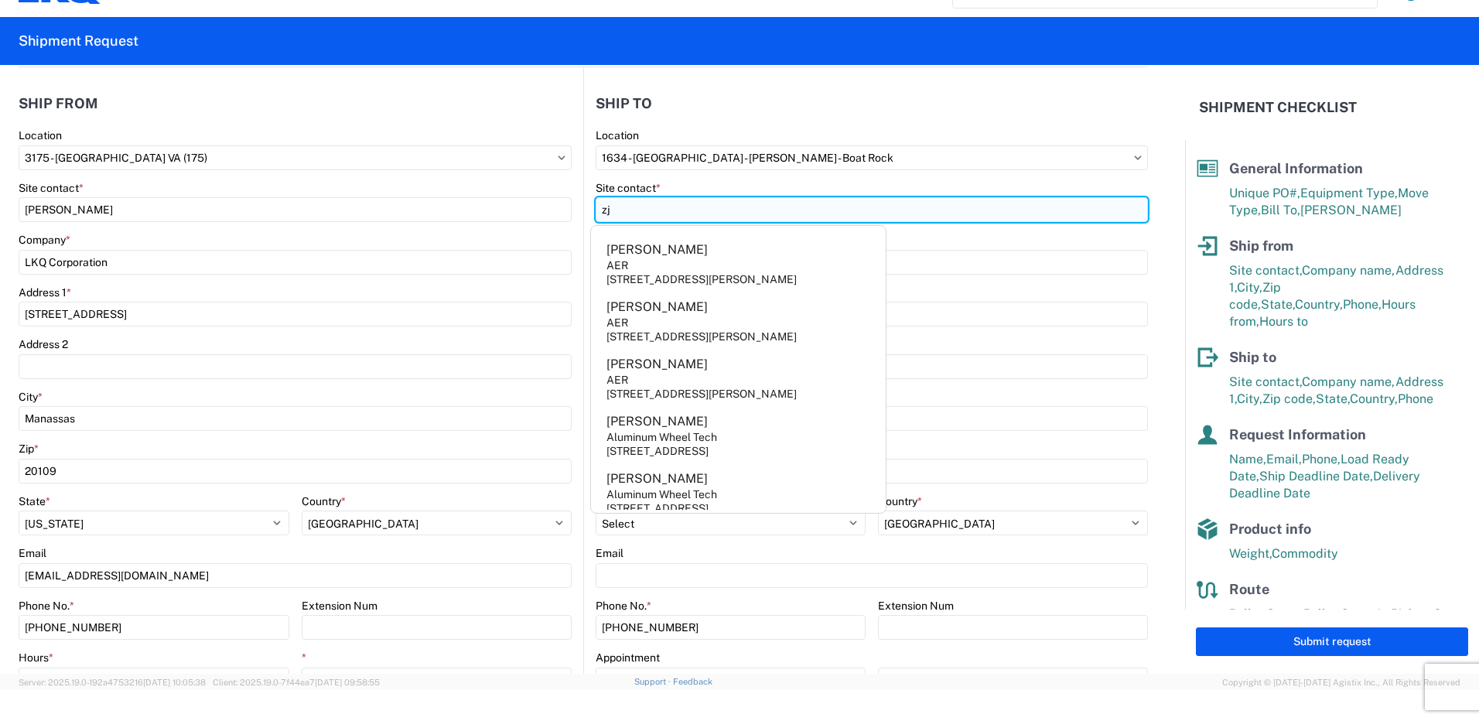
type input "z"
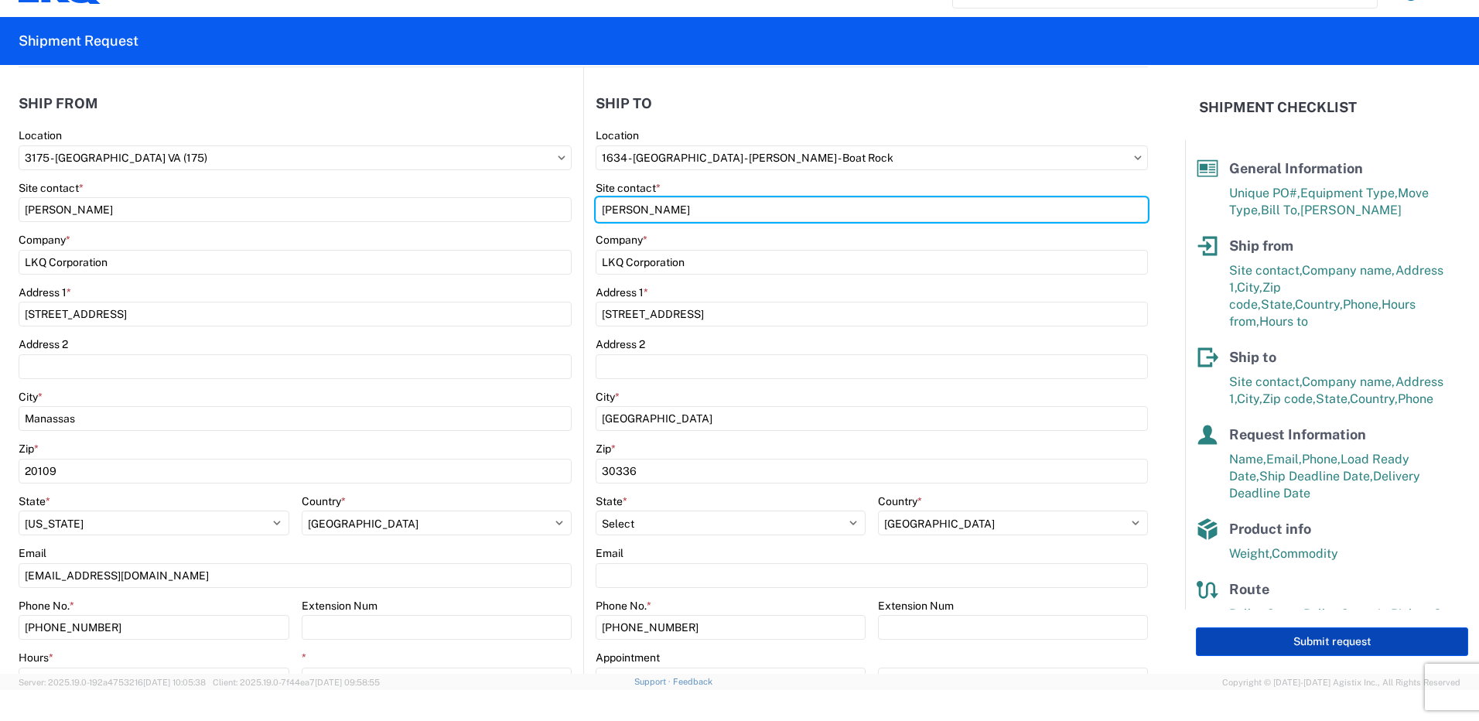
type input "[PERSON_NAME]"
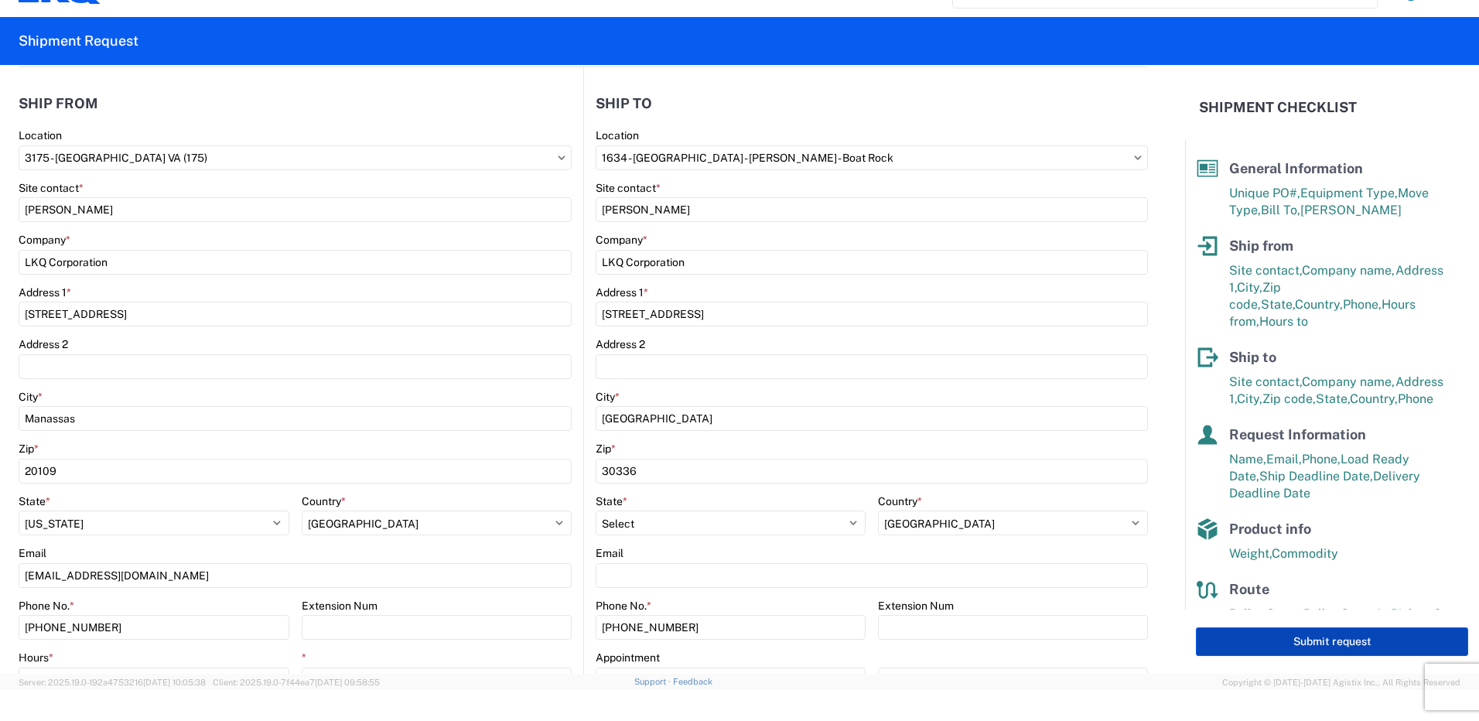
click at [1369, 640] on button "Submit request" at bounding box center [1332, 641] width 272 height 29
